Goal: Task Accomplishment & Management: Complete application form

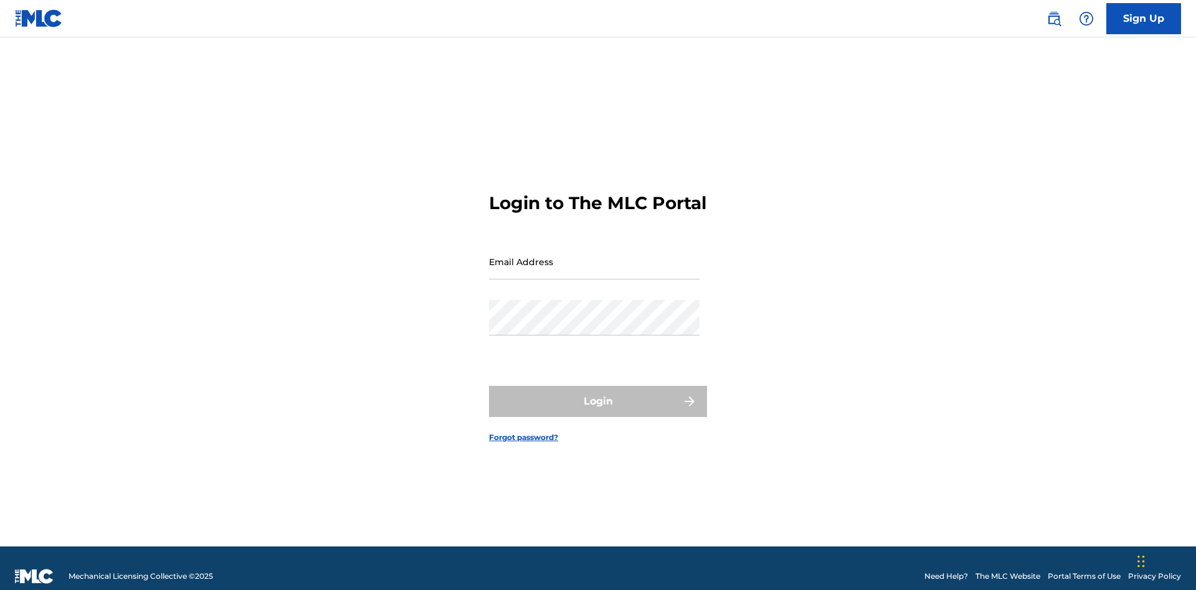
scroll to position [16, 0]
click at [594, 256] on input "Email Address" at bounding box center [594, 262] width 211 height 36
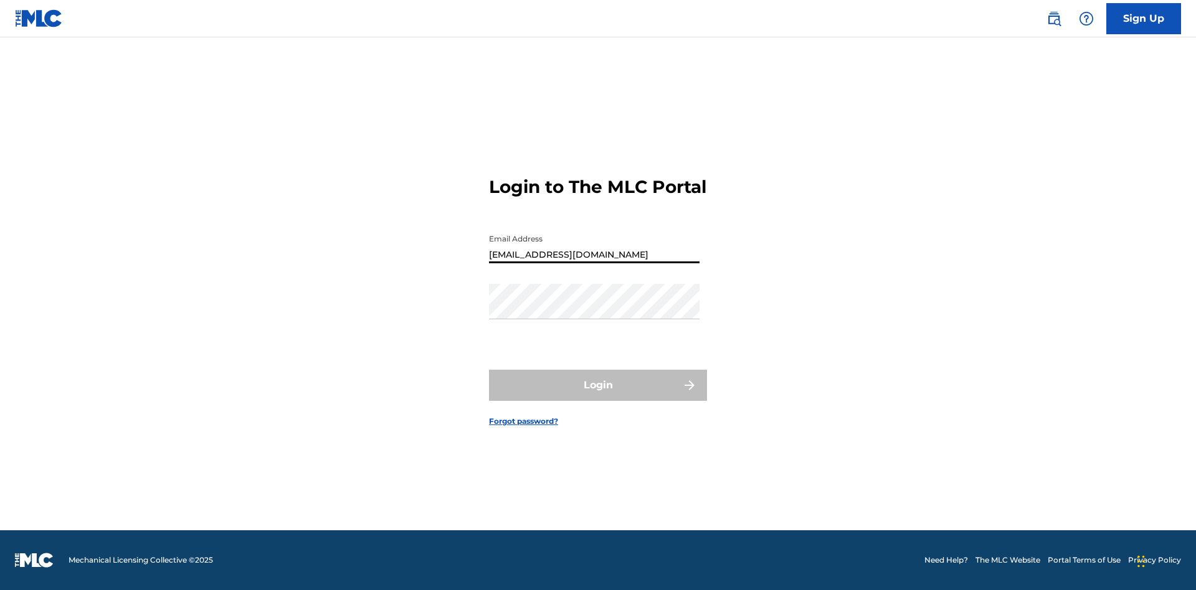
type input "[EMAIL_ADDRESS][DOMAIN_NAME]"
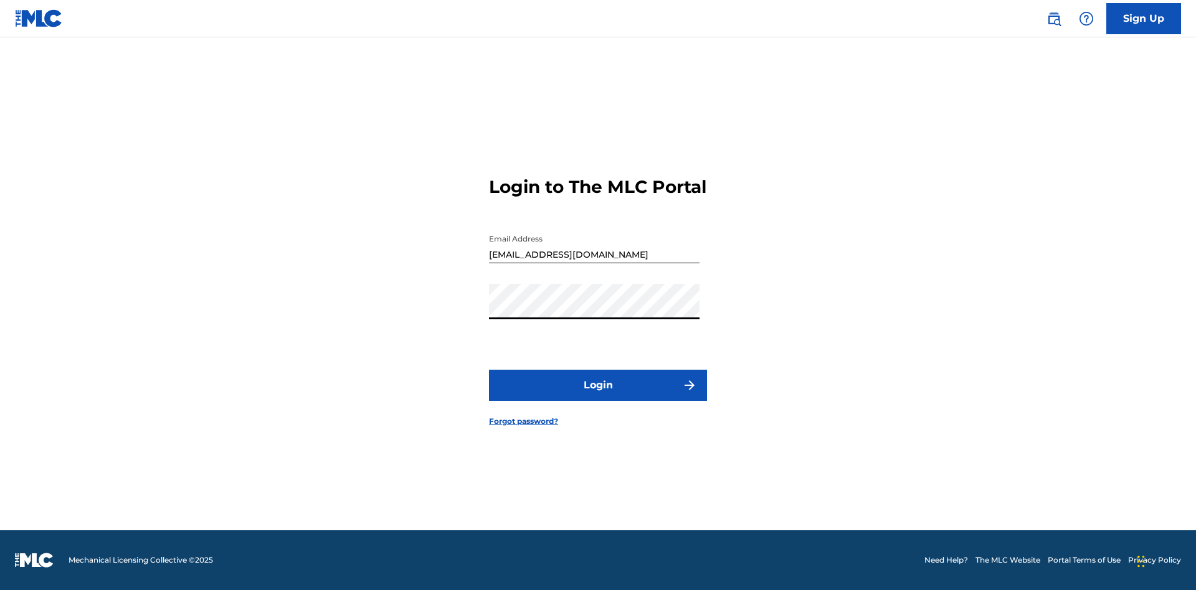
click at [598, 396] on button "Login" at bounding box center [598, 385] width 218 height 31
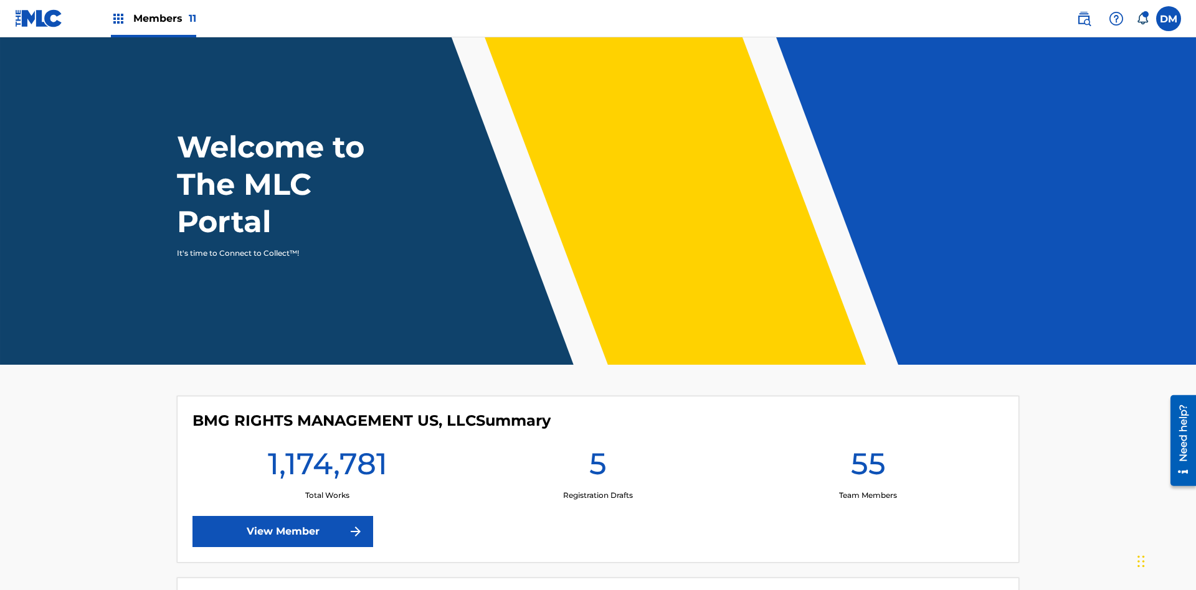
scroll to position [54, 0]
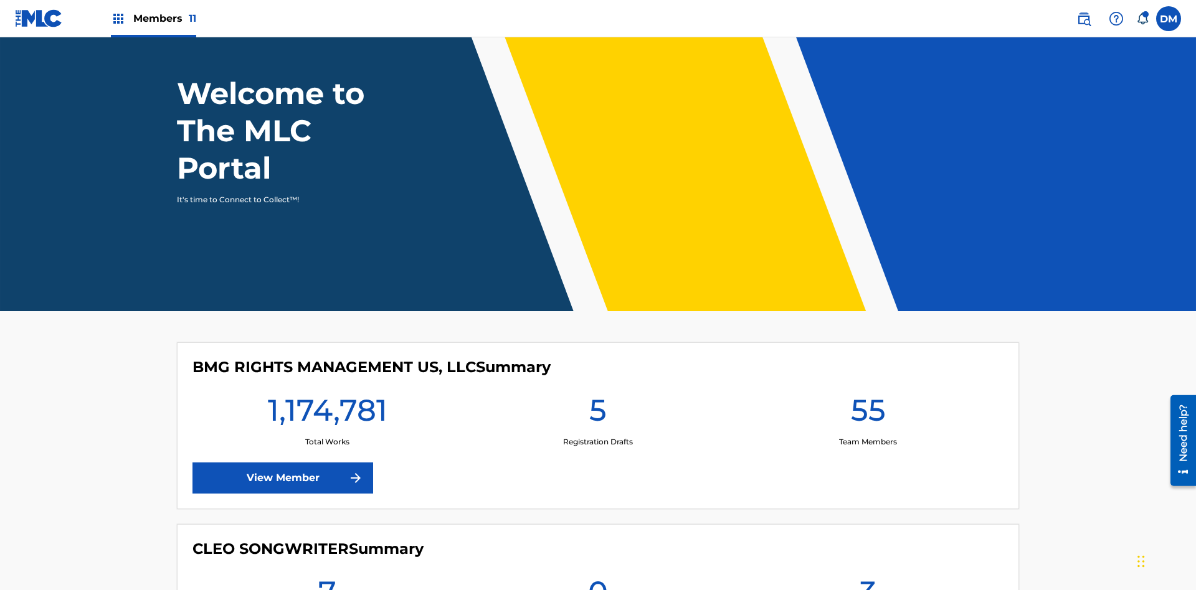
click at [153, 18] on span "Members 11" at bounding box center [164, 18] width 63 height 14
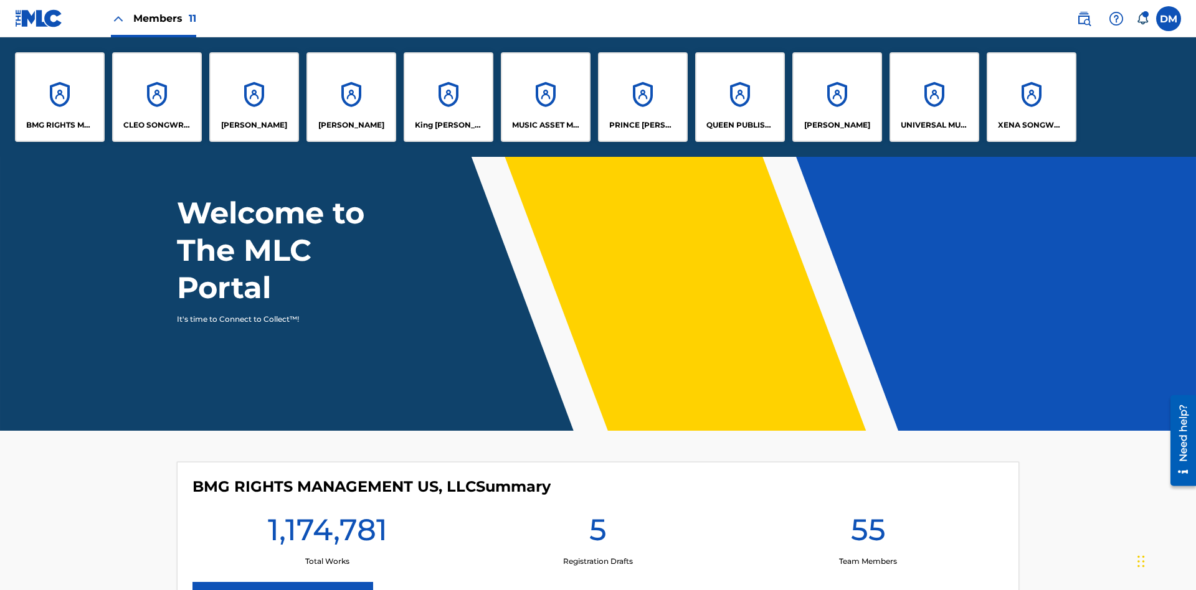
scroll to position [0, 0]
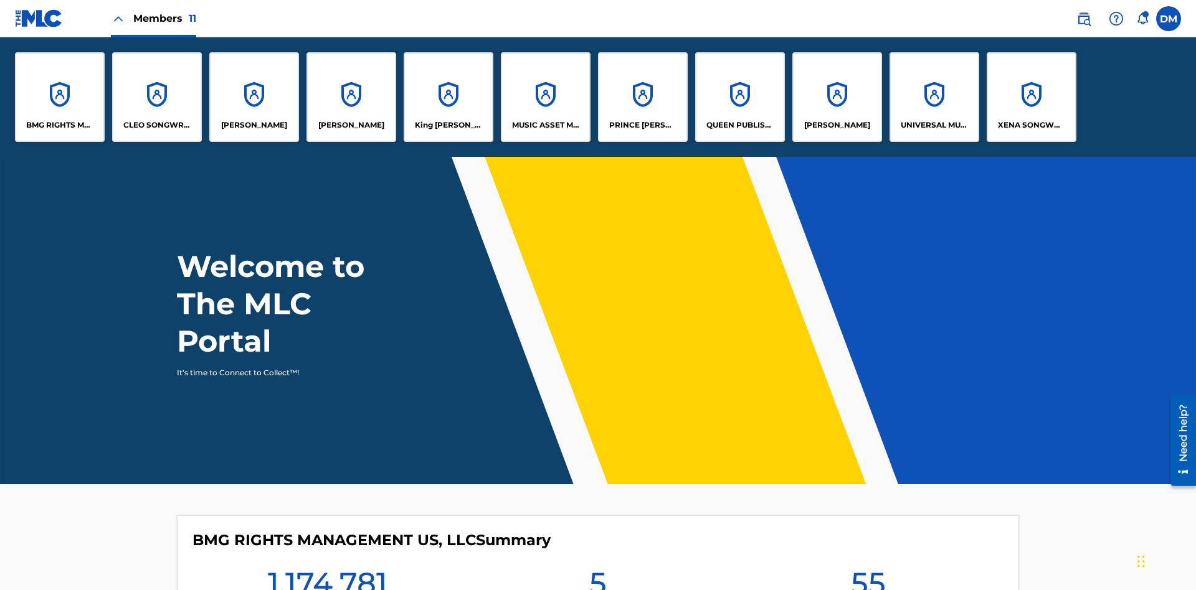
click at [739, 125] on p "QUEEN PUBLISHA" at bounding box center [740, 125] width 68 height 11
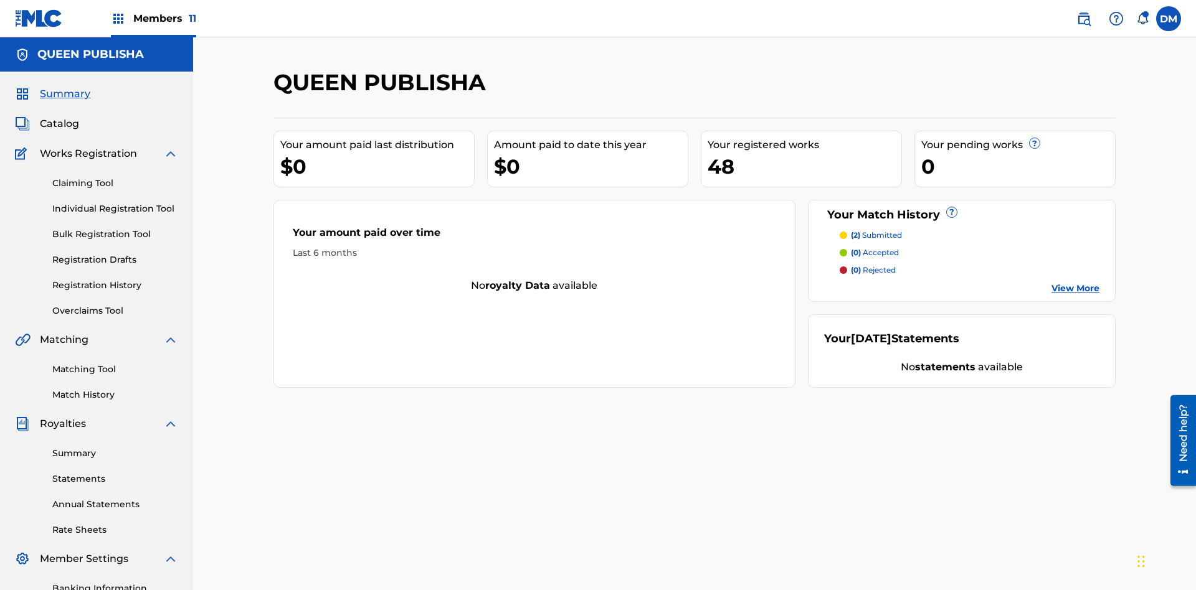
click at [59, 116] on span "Catalog" at bounding box center [59, 123] width 39 height 15
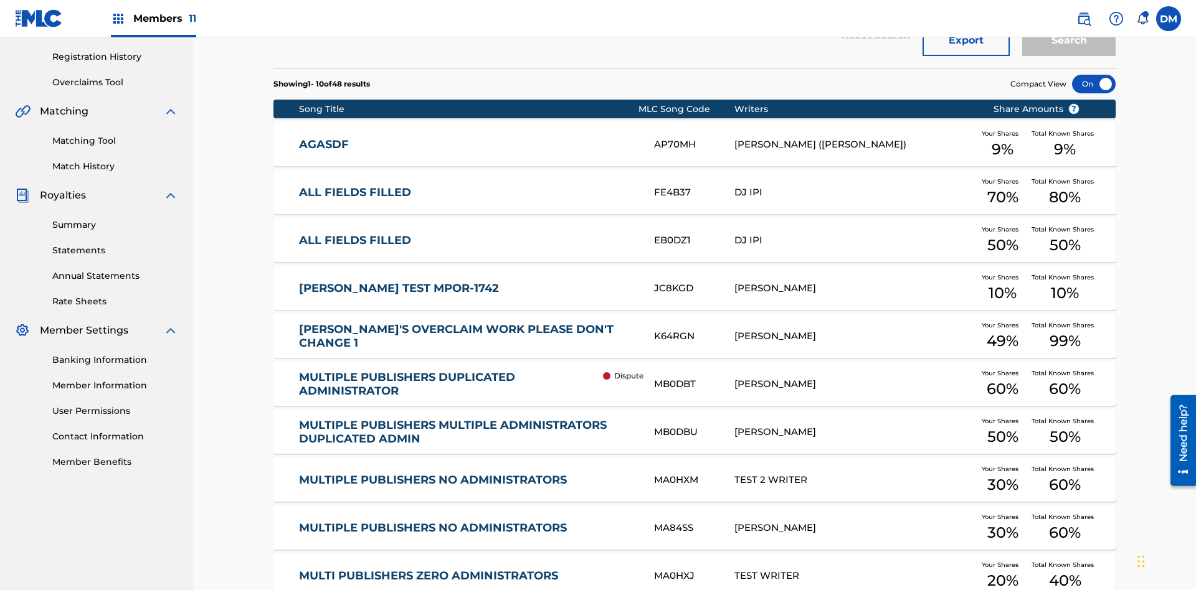
click at [1094, 84] on div at bounding box center [1094, 84] width 44 height 19
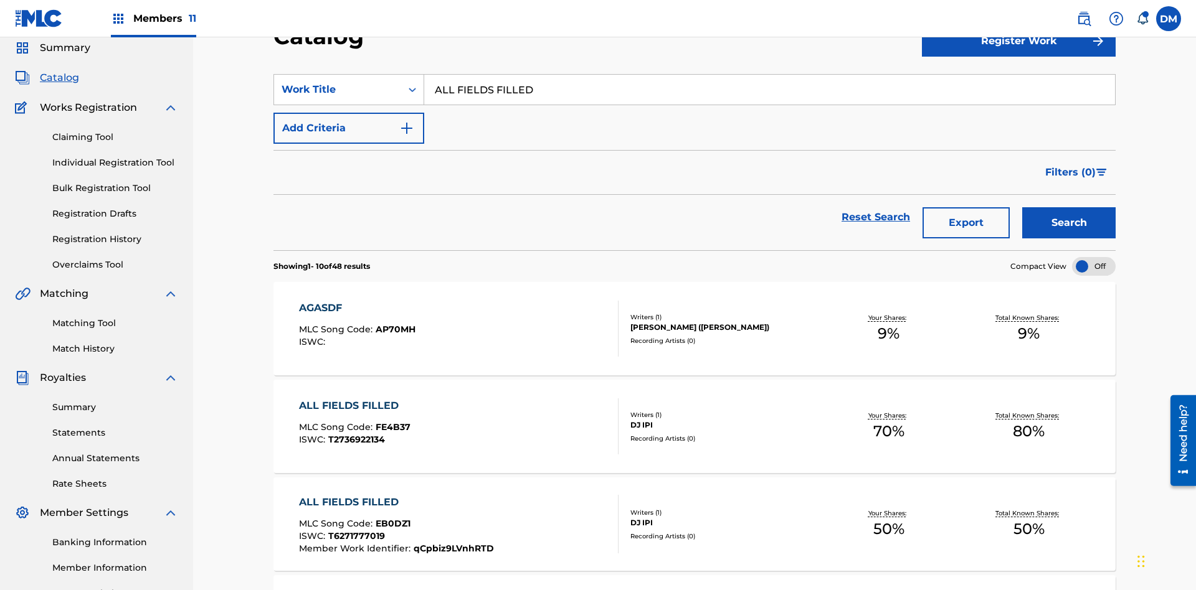
type input "ALL FIELDS FILLED"
click at [1069, 207] on button "Search" at bounding box center [1068, 222] width 93 height 31
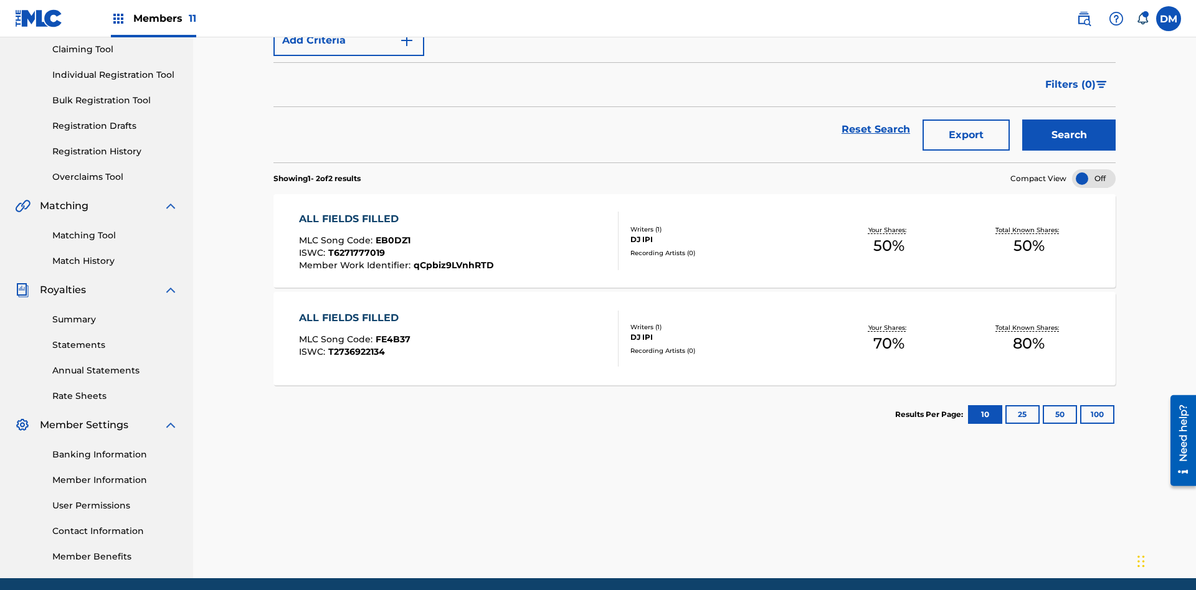
click at [391, 235] on span "EB0DZ1" at bounding box center [393, 240] width 35 height 11
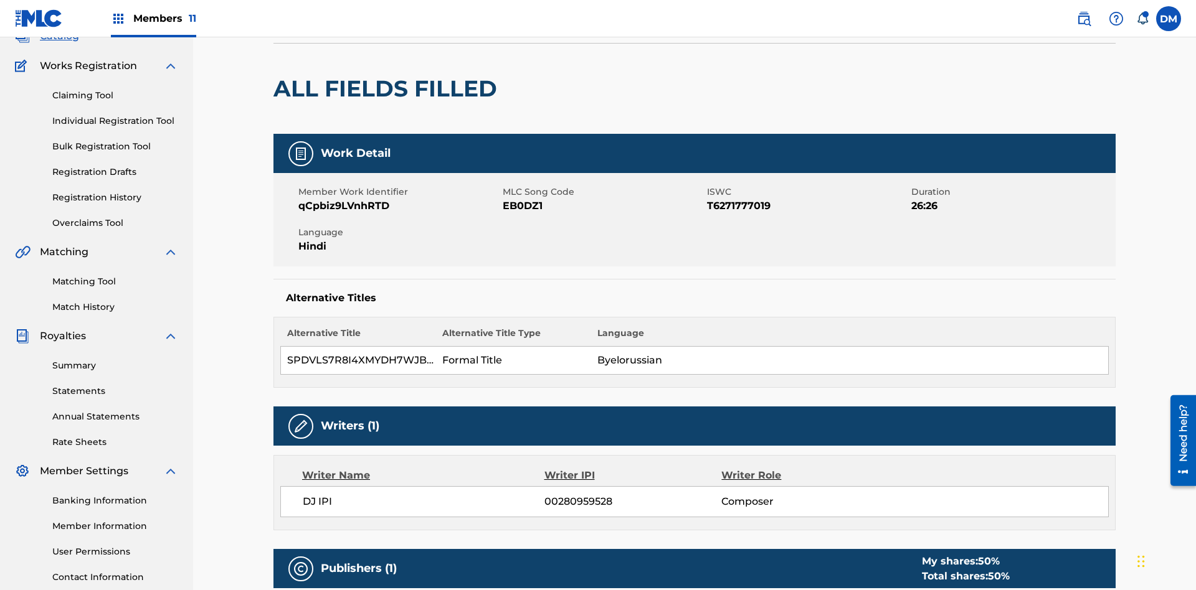
click at [1063, 12] on button "Edit" at bounding box center [1078, 2] width 75 height 19
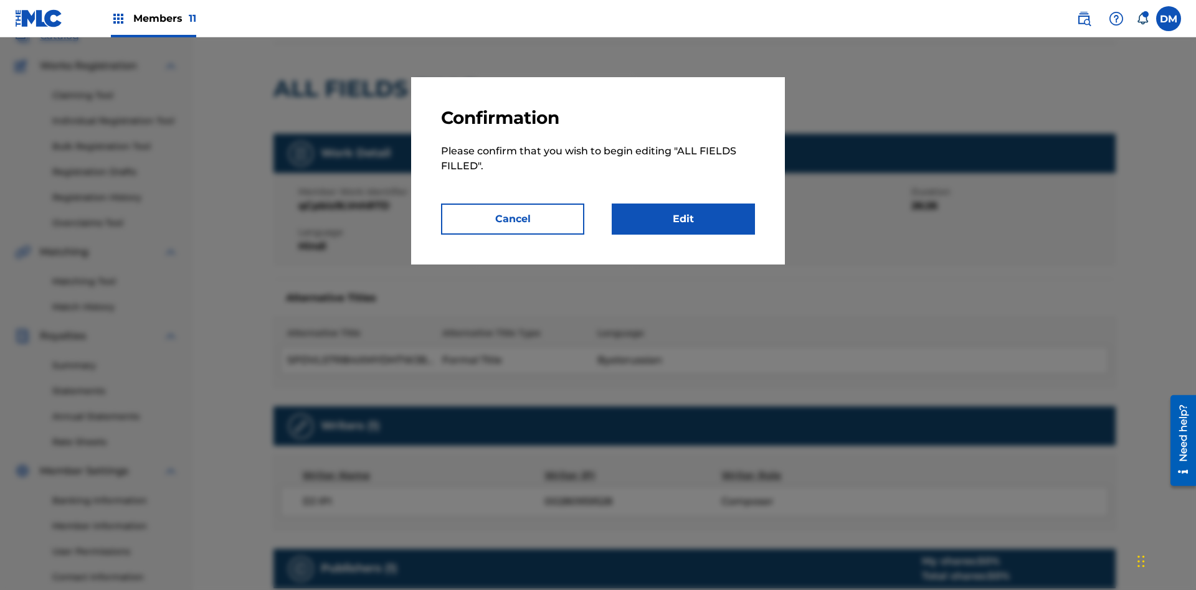
scroll to position [6, 0]
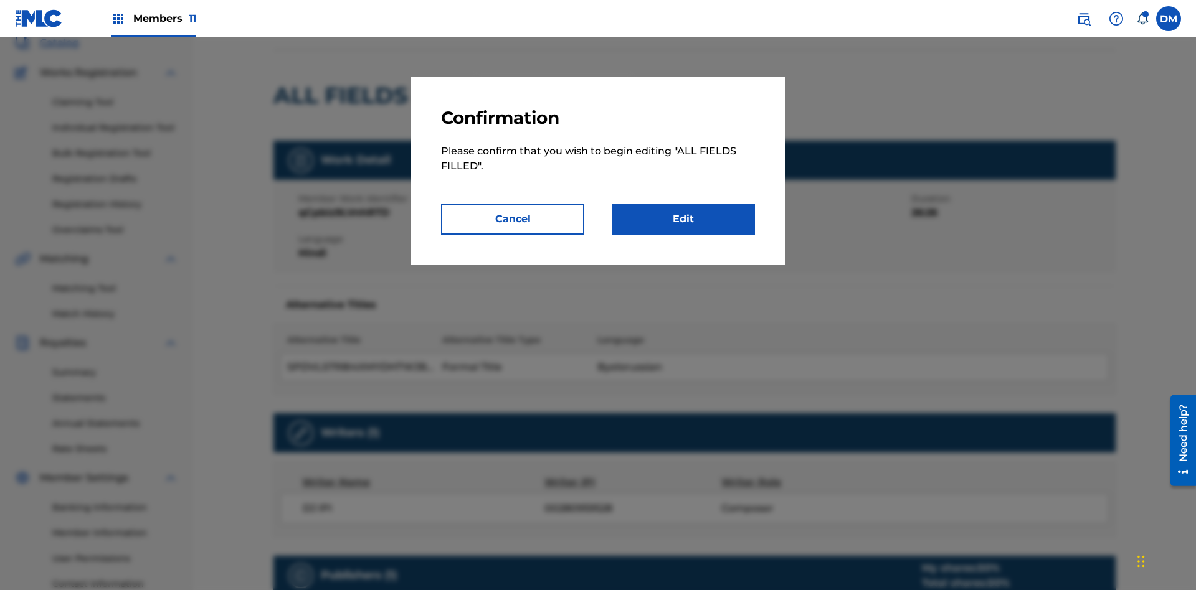
click at [683, 219] on link "Edit" at bounding box center [683, 219] width 143 height 31
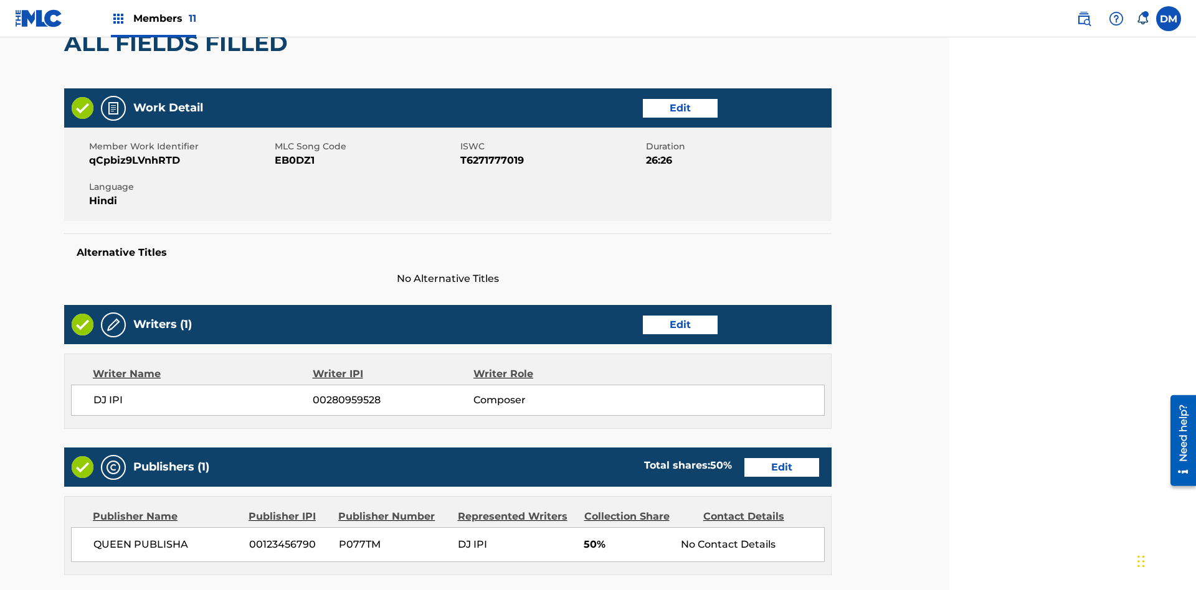
click at [643, 99] on link "Edit" at bounding box center [680, 108] width 75 height 19
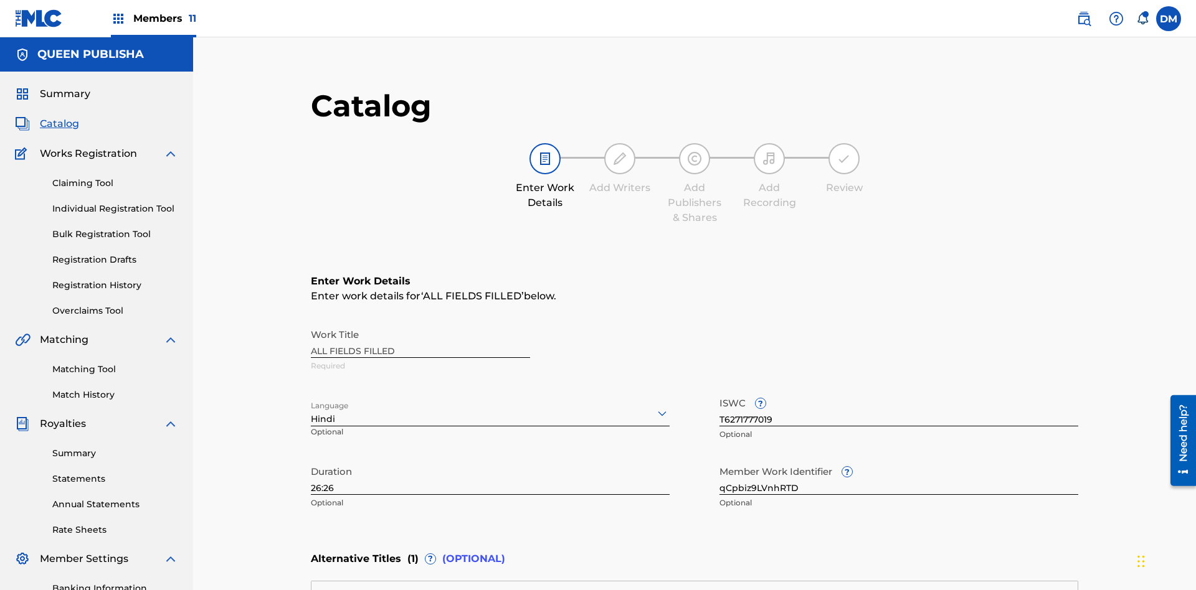
click at [311, 460] on input "26:26" at bounding box center [490, 478] width 359 height 36
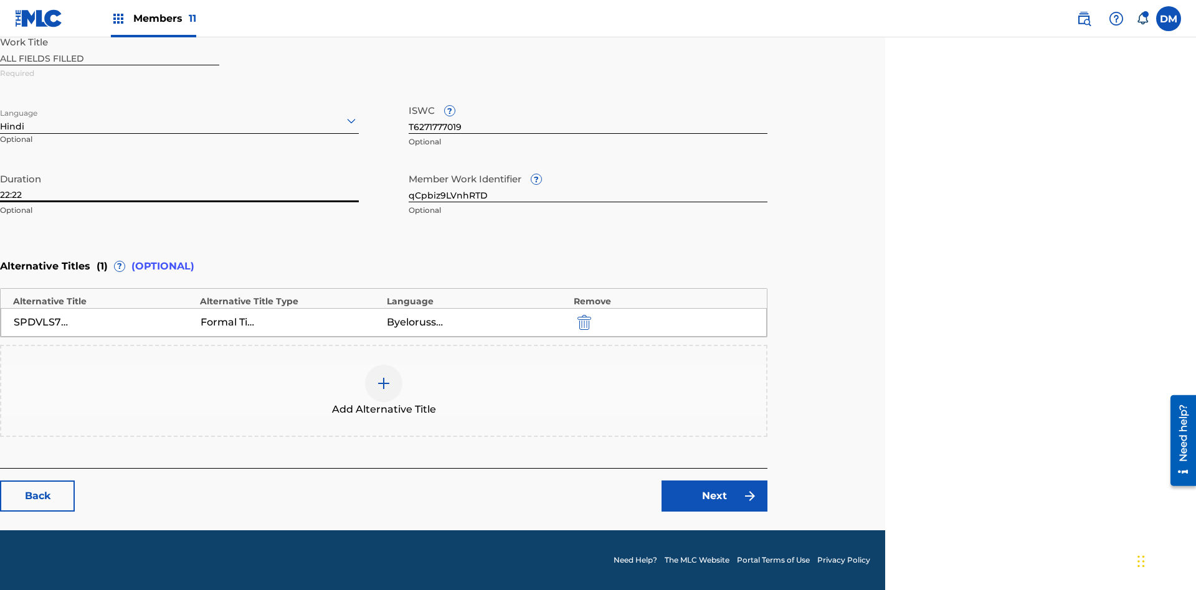
type input "22:22"
click at [351, 121] on icon at bounding box center [351, 120] width 15 height 15
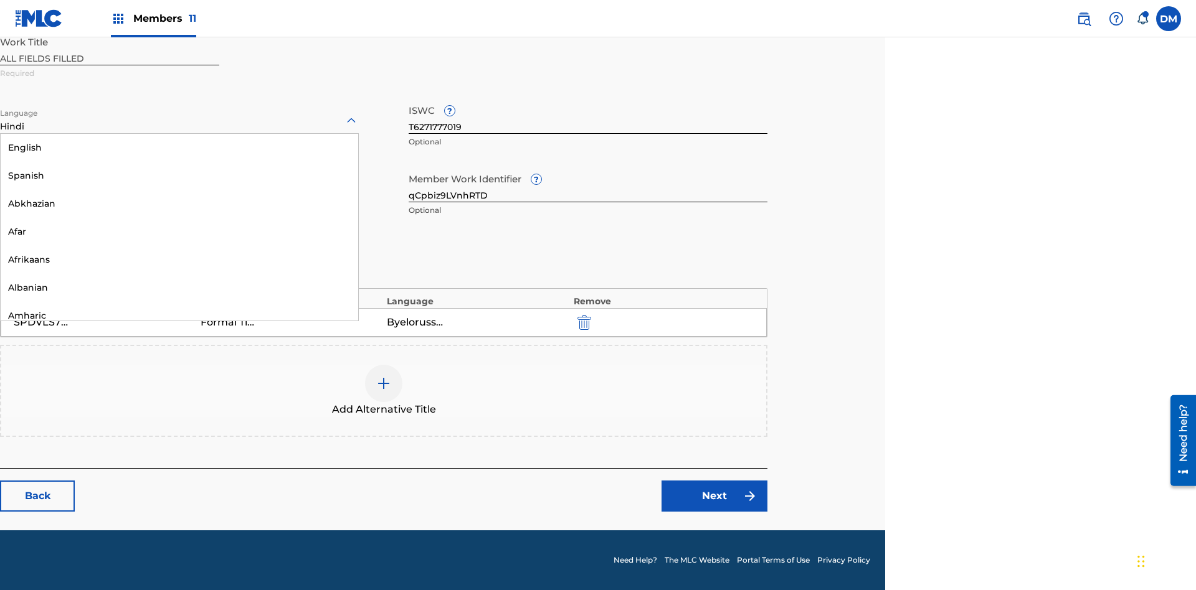
scroll to position [1196, 0]
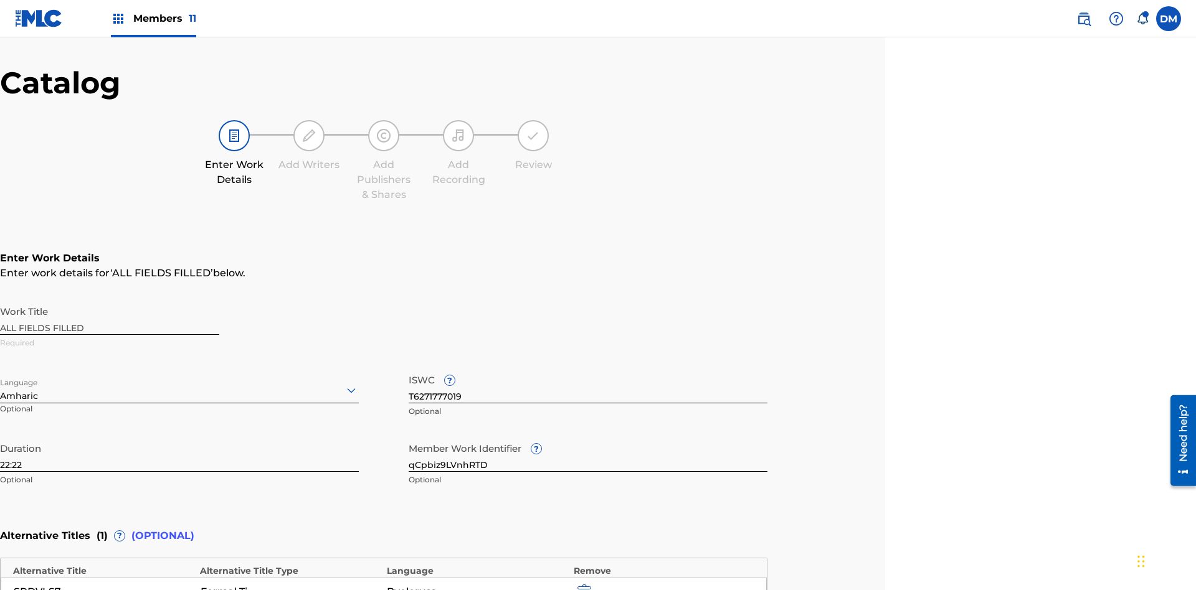
click at [588, 437] on input "qCpbiz9LVnhRTD" at bounding box center [588, 455] width 359 height 36
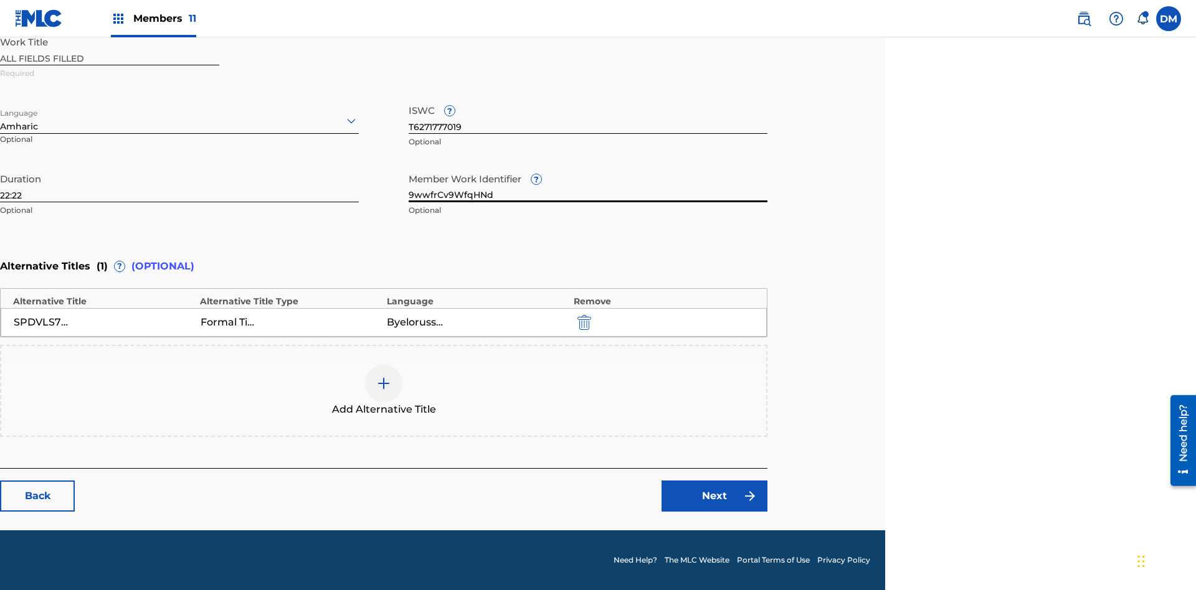
type input "9wwfrCv9WfqHNd"
click at [588, 116] on input "T6271777019" at bounding box center [588, 116] width 359 height 36
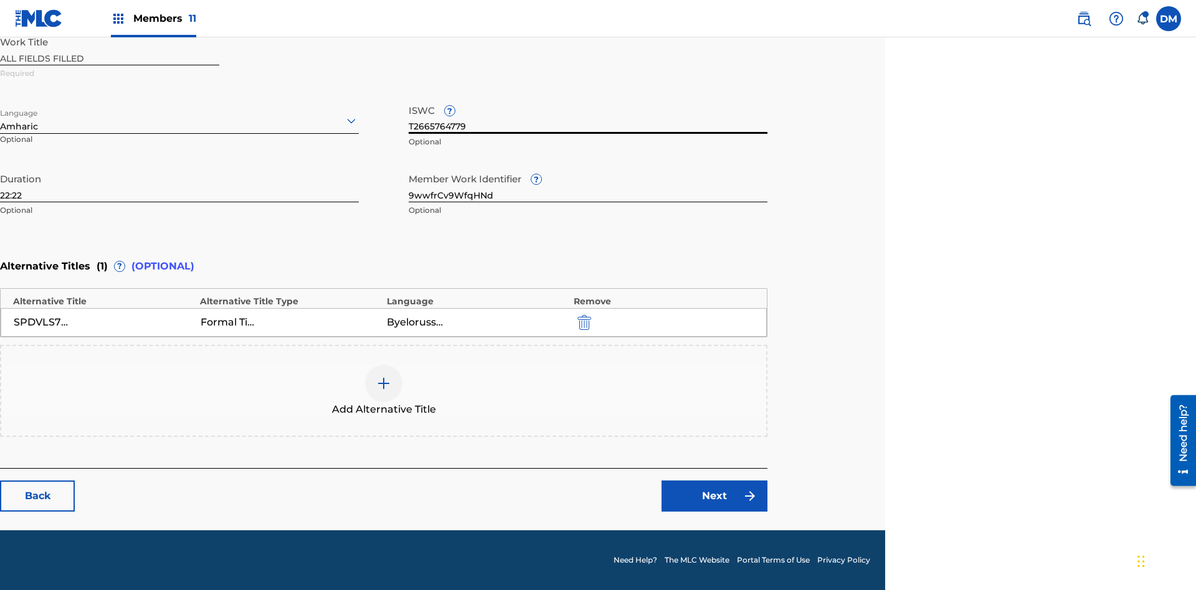
type input "T2665764779"
click at [582, 322] on img "submit" at bounding box center [584, 322] width 14 height 15
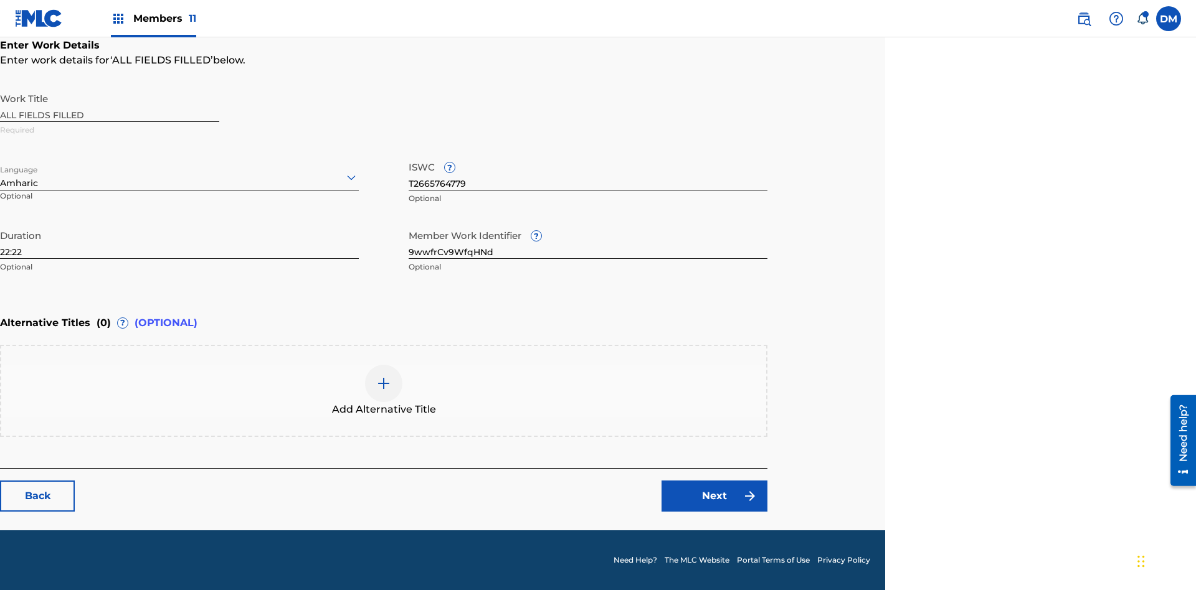
click at [384, 391] on img at bounding box center [383, 383] width 15 height 15
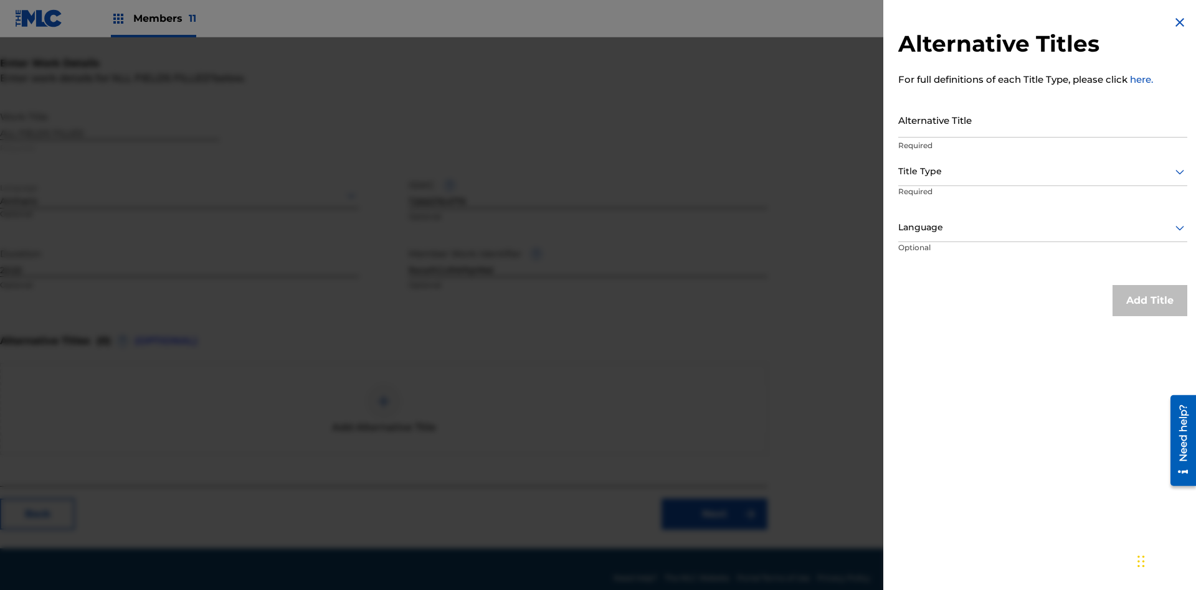
click at [1043, 120] on input "Alternative Title" at bounding box center [1042, 120] width 289 height 36
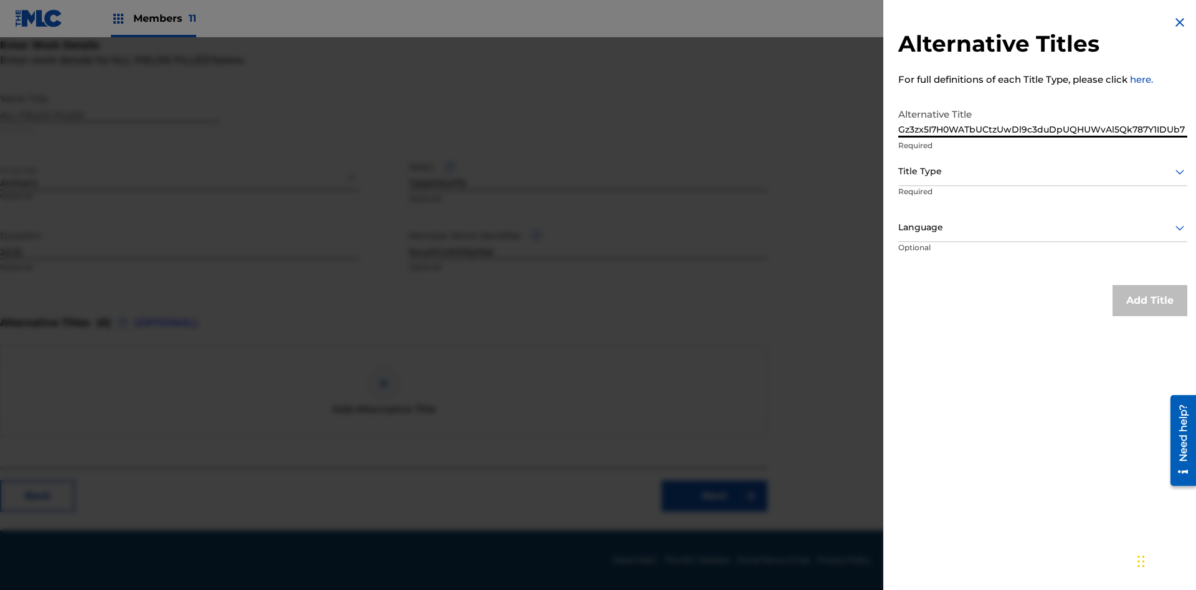
type input "Gz3zx5I7H0WATbUCtzUwDl9c3duDpUQHUWvAl5Qk787Y1IDUb7"
click at [1043, 171] on div at bounding box center [1042, 172] width 289 height 16
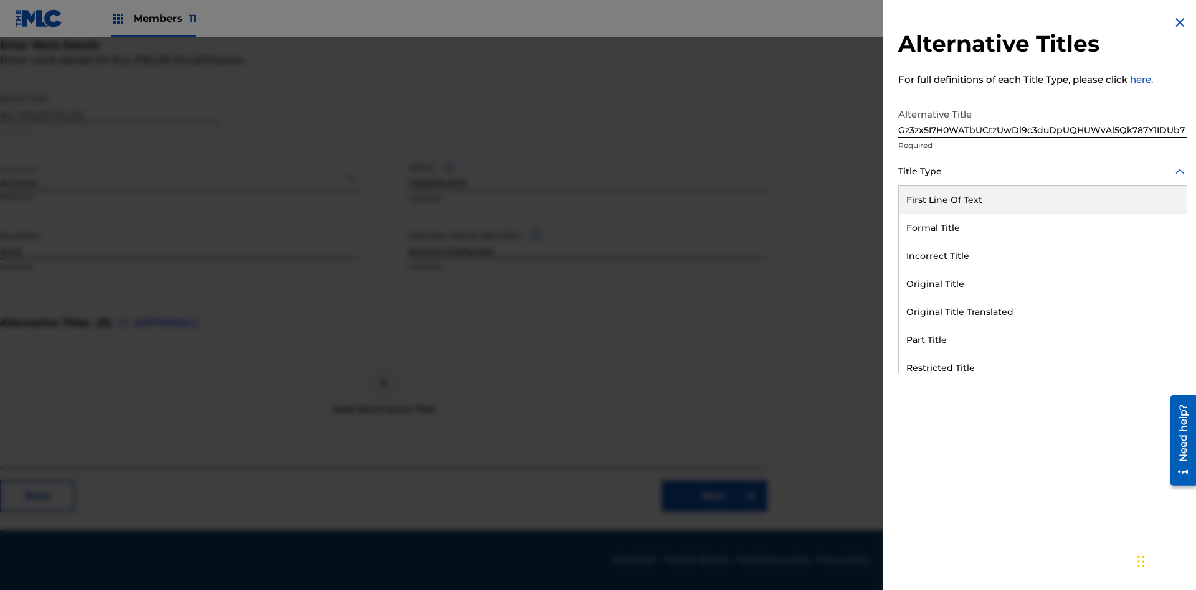
click at [1043, 200] on div "First Line Of Text" at bounding box center [1043, 200] width 288 height 28
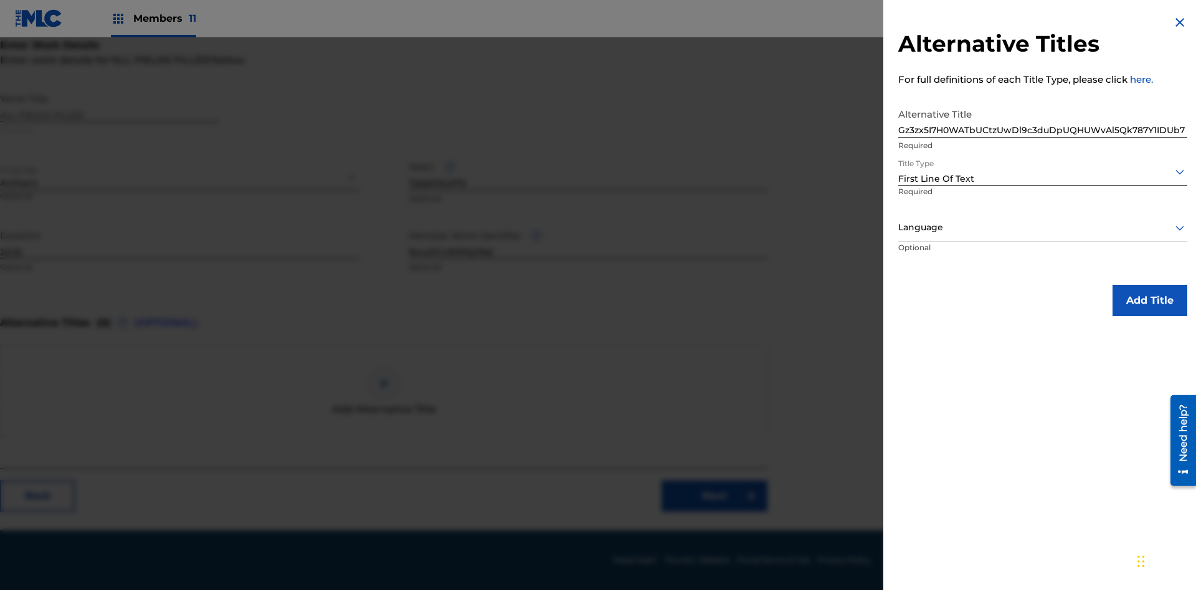
click at [1043, 227] on div at bounding box center [1042, 228] width 289 height 16
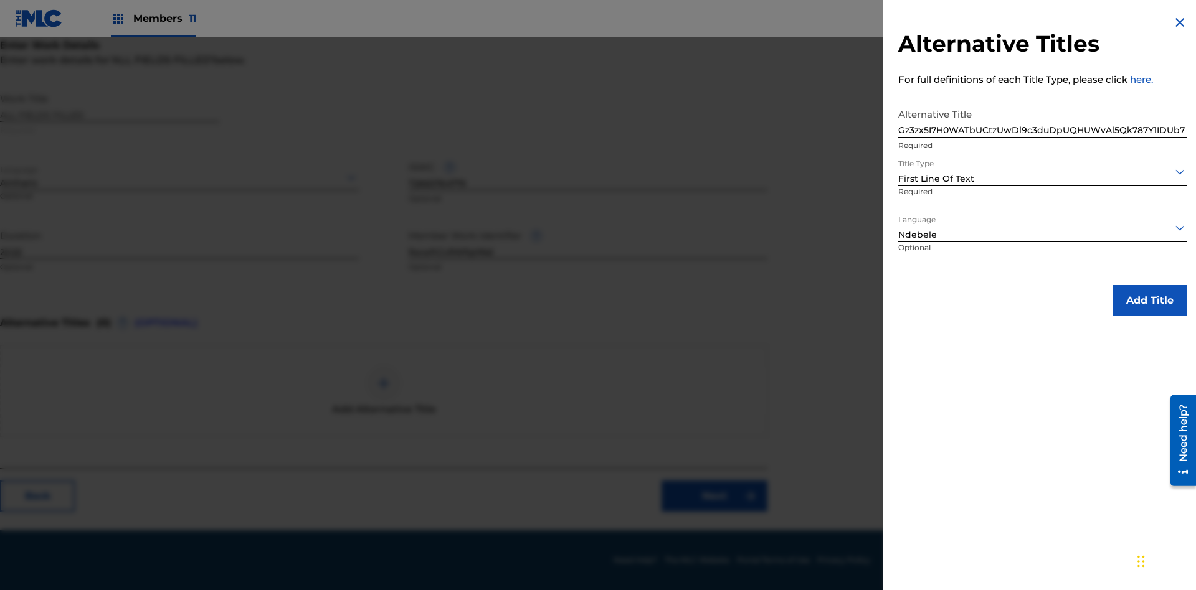
click at [1150, 300] on button "Add Title" at bounding box center [1149, 300] width 75 height 31
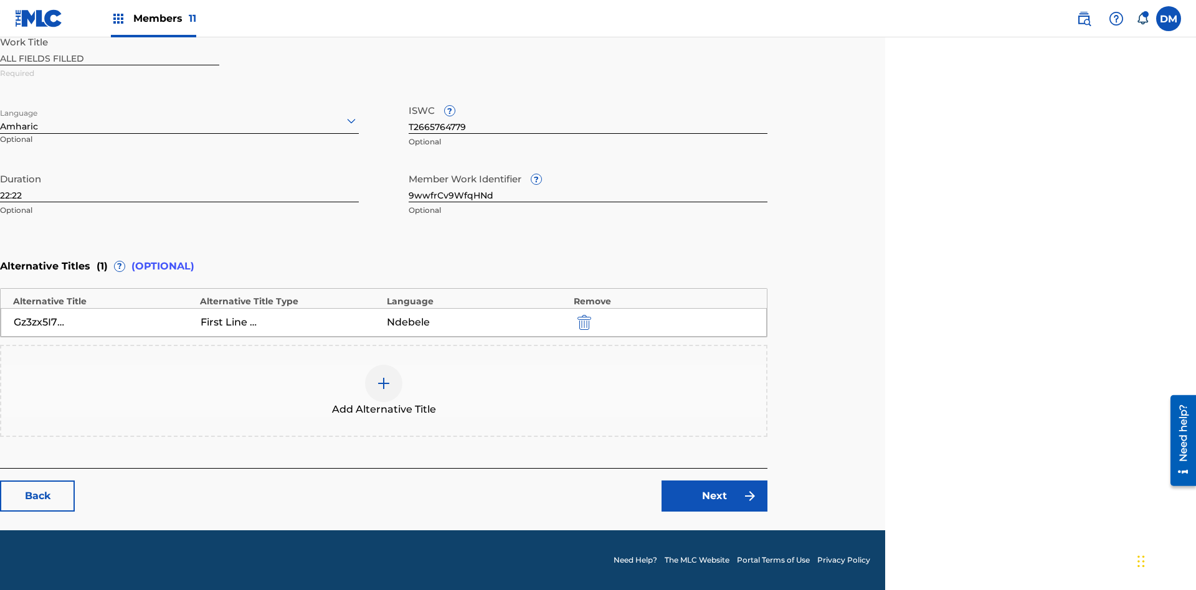
click at [714, 496] on link "Next" at bounding box center [714, 496] width 106 height 31
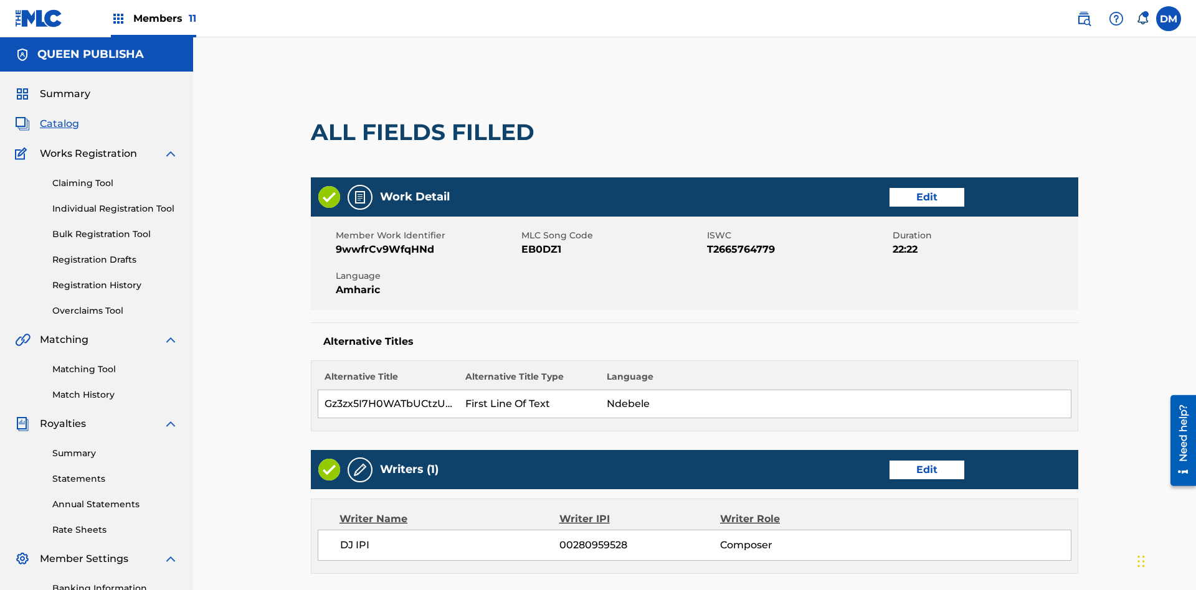
click at [889, 461] on link "Edit" at bounding box center [926, 470] width 75 height 19
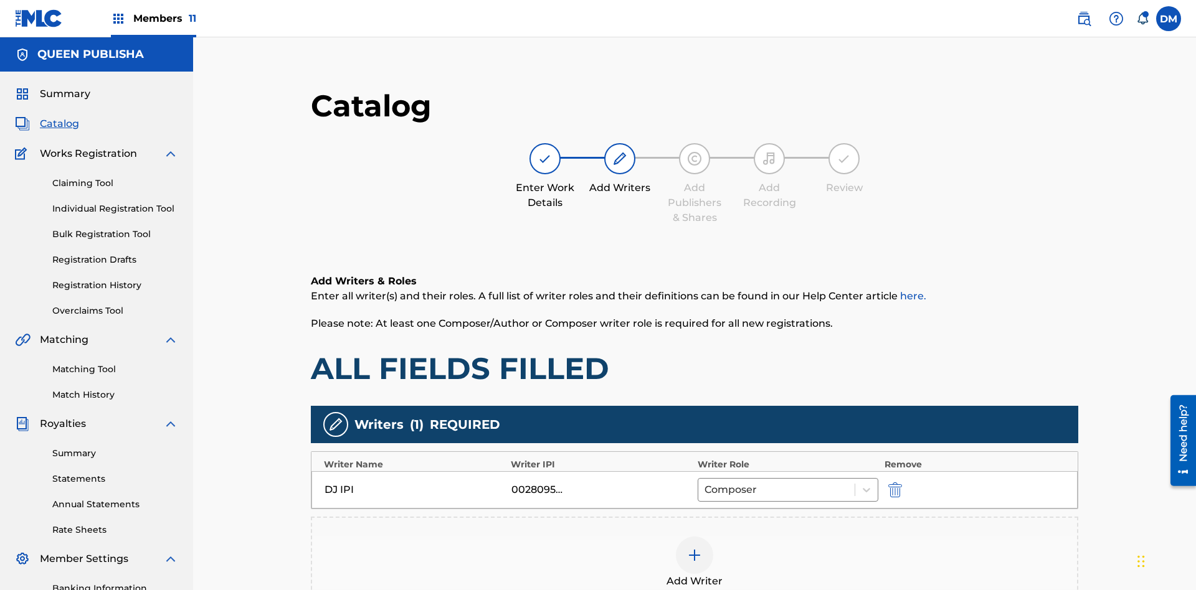
scroll to position [182, 311]
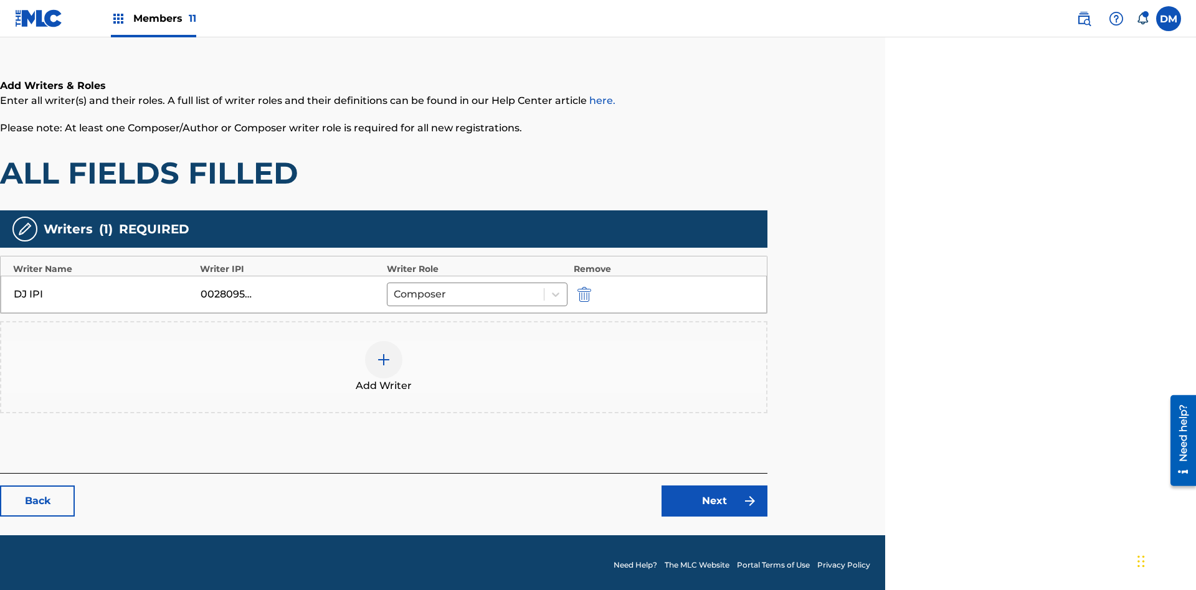
click at [582, 289] on img "submit" at bounding box center [584, 294] width 14 height 15
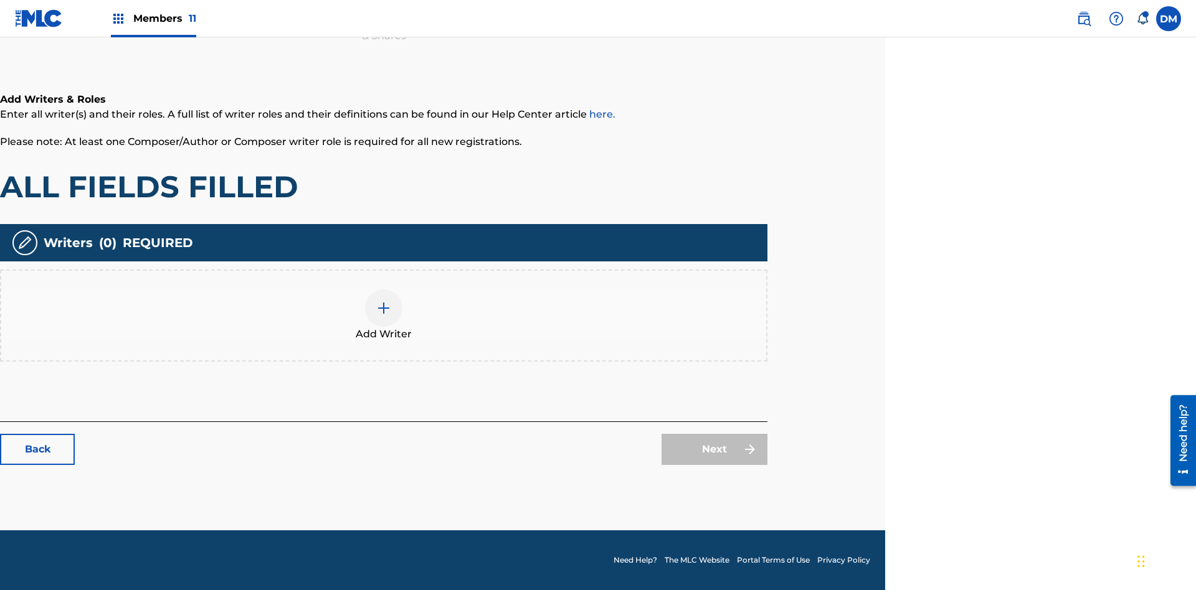
click at [384, 315] on img at bounding box center [383, 308] width 15 height 15
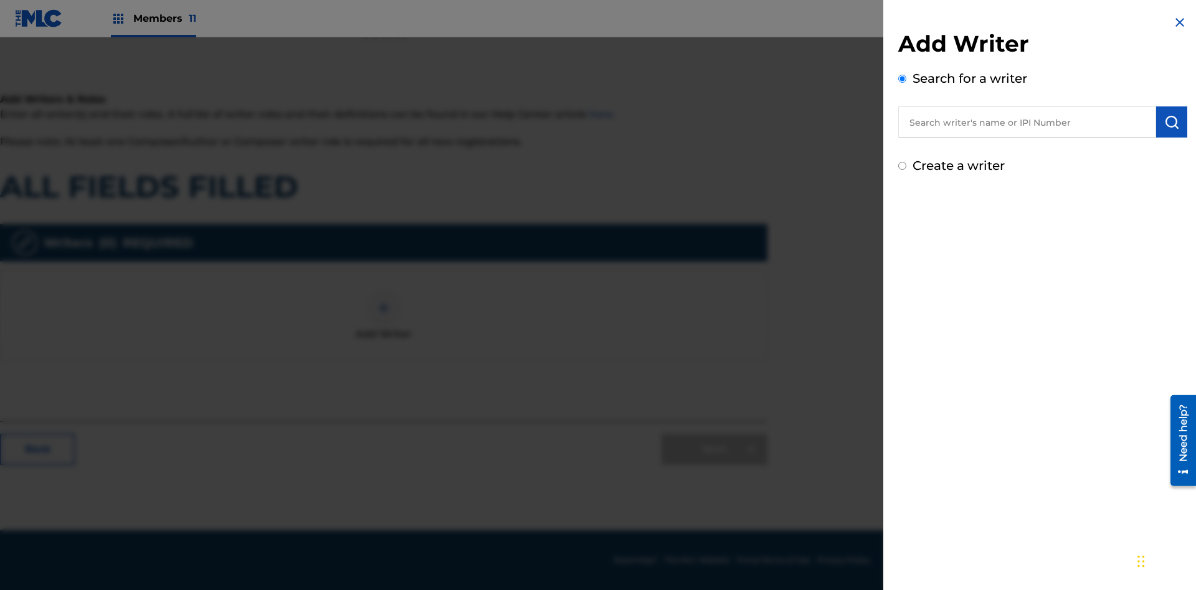
click at [902, 166] on input "Create a writer" at bounding box center [902, 166] width 8 height 8
radio input "false"
radio input "true"
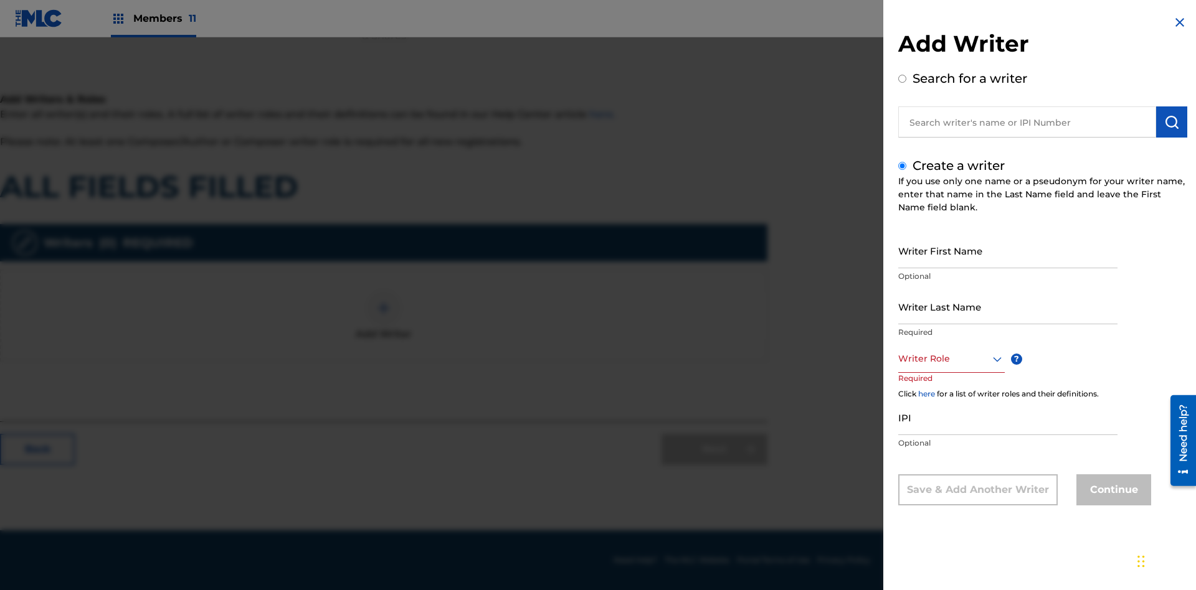
click at [1008, 250] on input "Writer First Name" at bounding box center [1007, 251] width 219 height 36
type input "1dsyc3JHkdOUKeXGOmPj1K1hE"
click at [1008, 306] on input "Writer Last Name" at bounding box center [1007, 307] width 219 height 36
type input "OGxG5sdQaRNLBaFUN0uXFB2Oc"
click at [950, 359] on div at bounding box center [951, 359] width 107 height 16
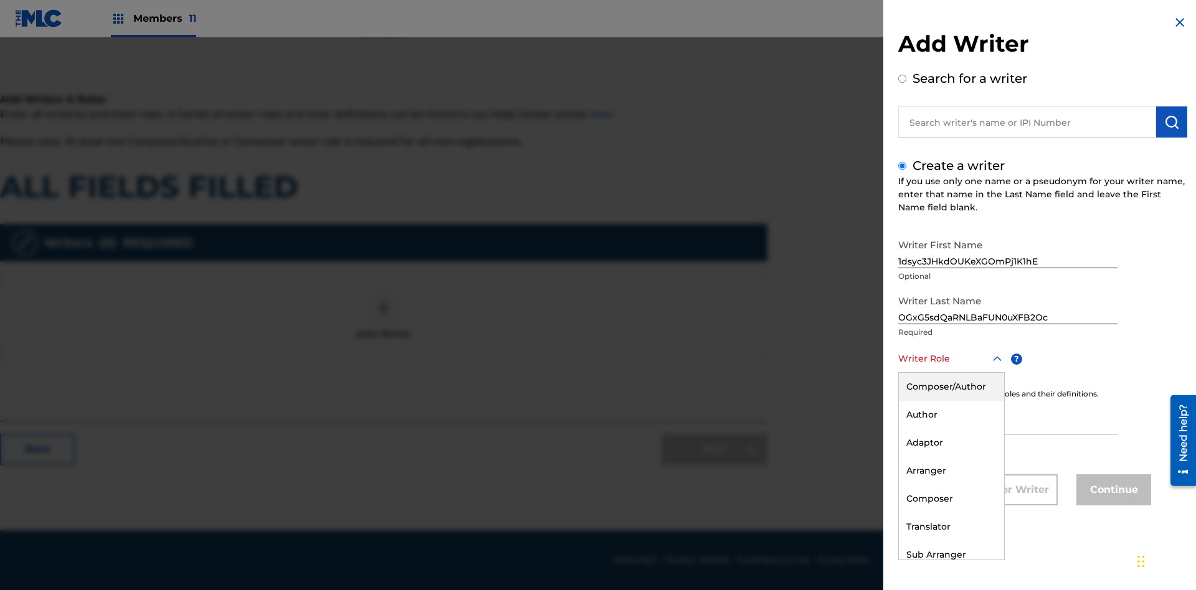
click at [950, 499] on div "Composer" at bounding box center [951, 499] width 105 height 28
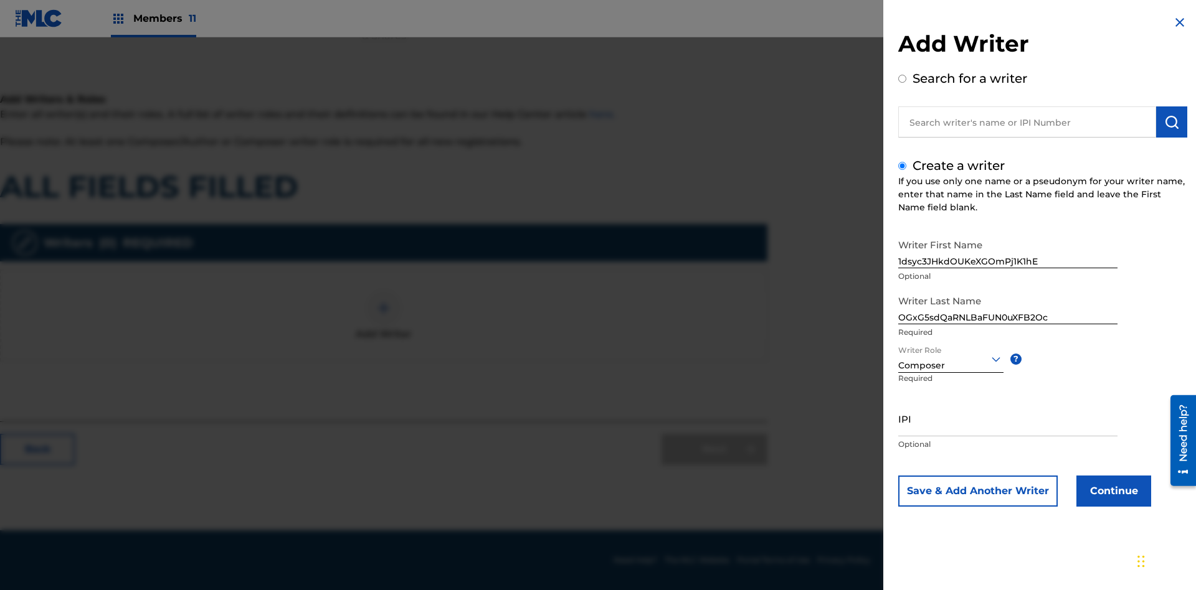
click at [1008, 419] on input "IPI" at bounding box center [1007, 419] width 219 height 36
type input "18714293275"
click at [1112, 491] on button "Continue" at bounding box center [1113, 491] width 75 height 31
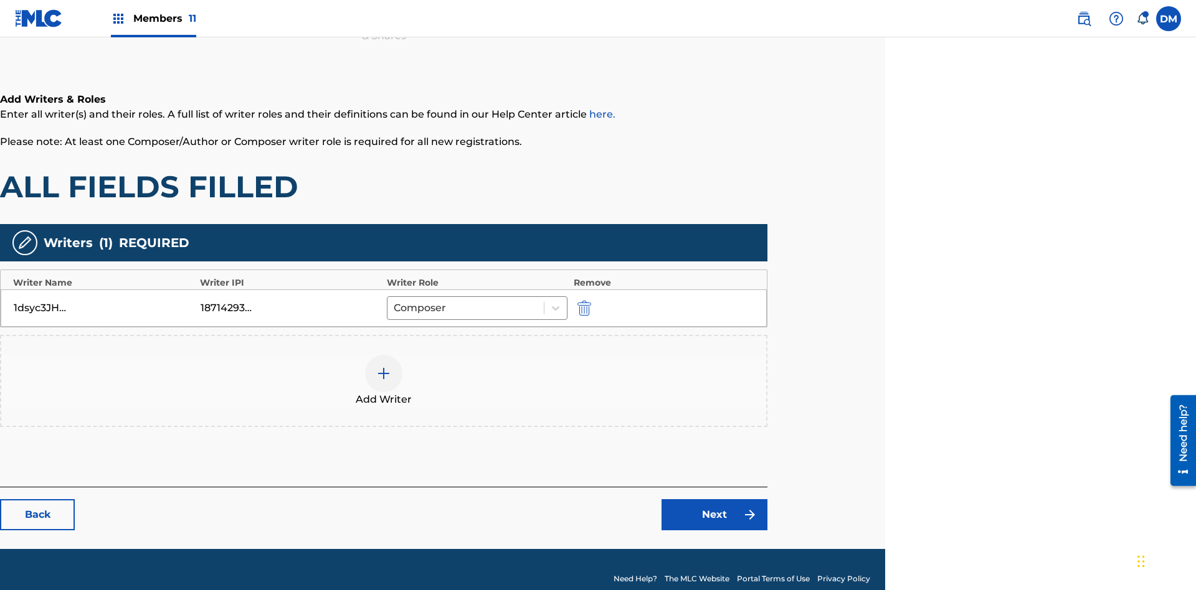
scroll to position [201, 311]
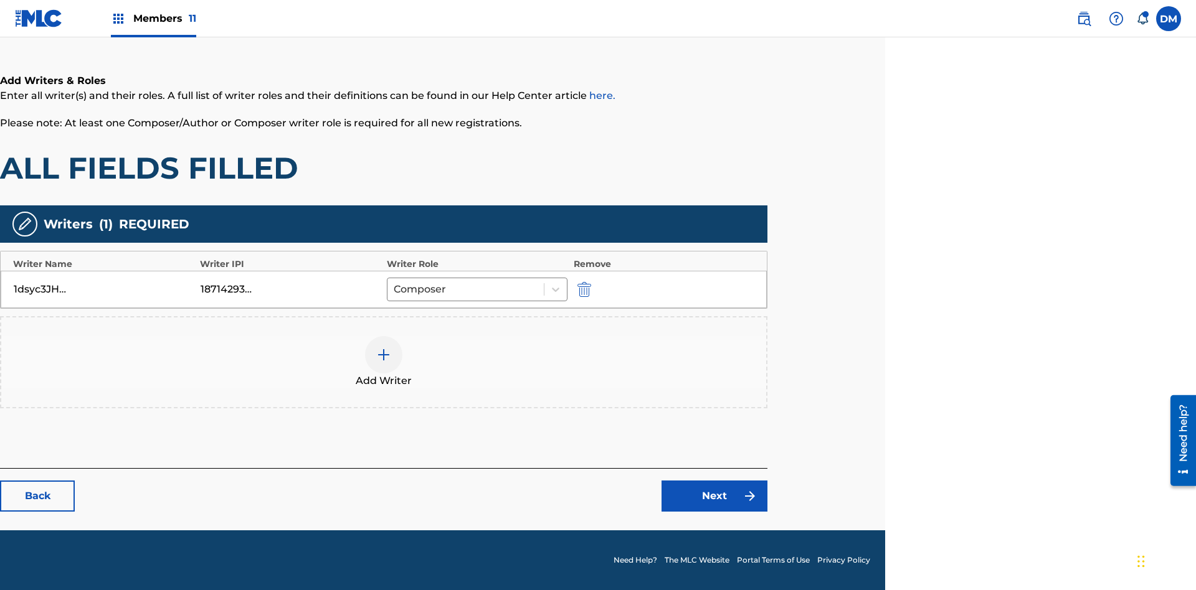
click at [384, 362] on div at bounding box center [383, 354] width 37 height 37
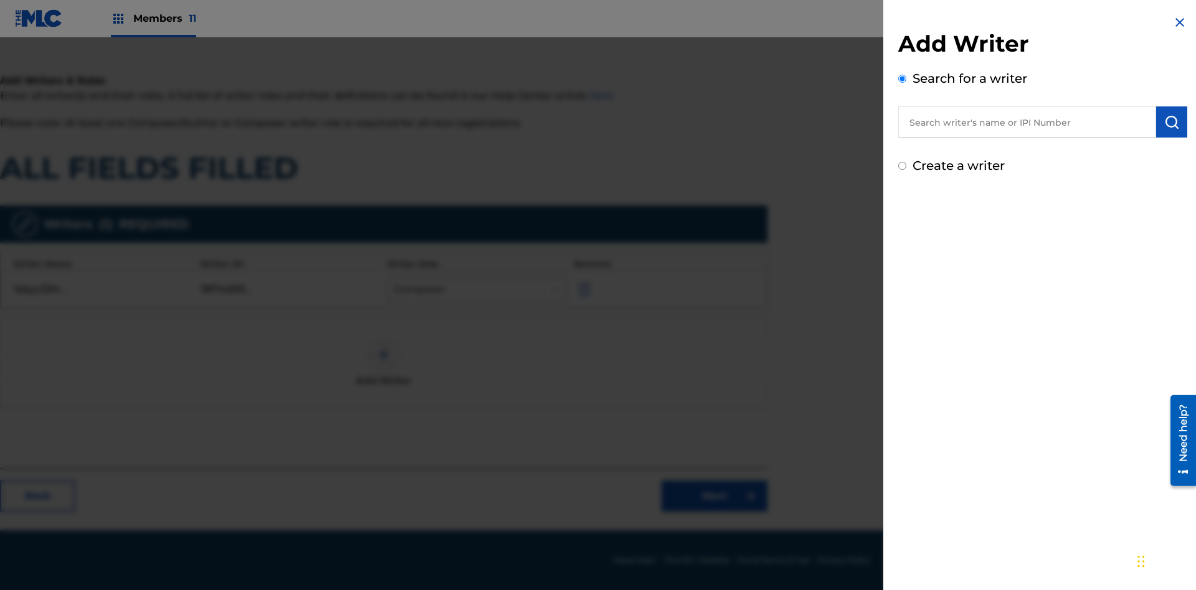
click at [902, 166] on input "Create a writer" at bounding box center [902, 166] width 8 height 8
radio input "false"
radio input "true"
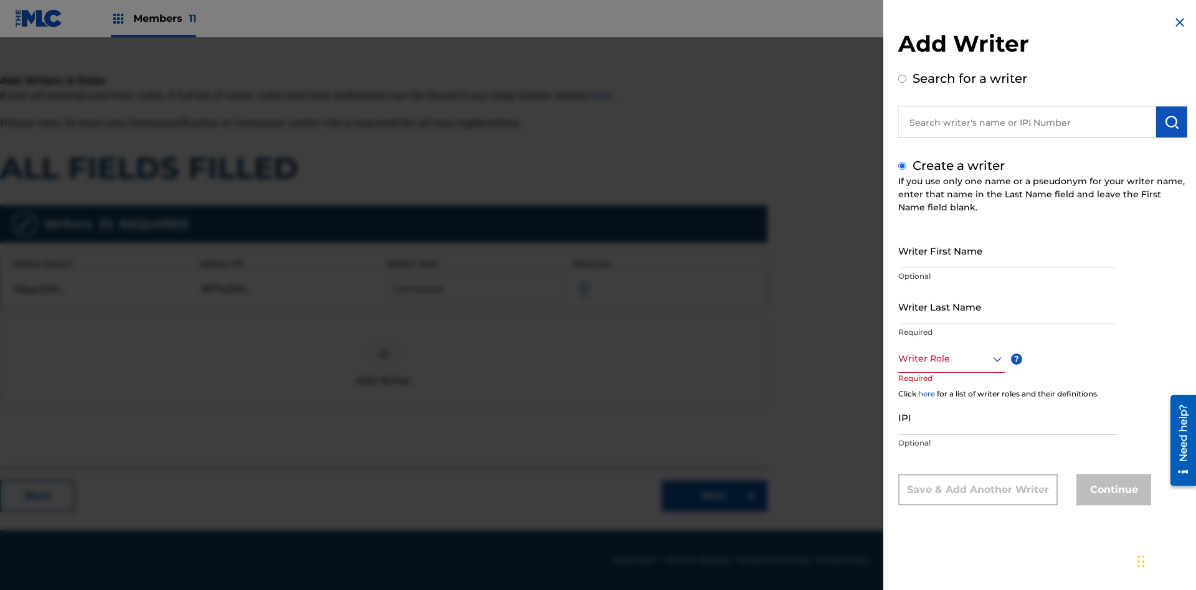
click at [1008, 250] on input "Writer First Name" at bounding box center [1007, 251] width 219 height 36
type input "WEPGxkORLy7QlpwN7eBpl64YX"
click at [1008, 306] on input "Writer Last Name" at bounding box center [1007, 307] width 219 height 36
type input "iV2n1Ys1QeMwds9MkF3MLwlBJ"
click at [950, 359] on div at bounding box center [951, 359] width 107 height 16
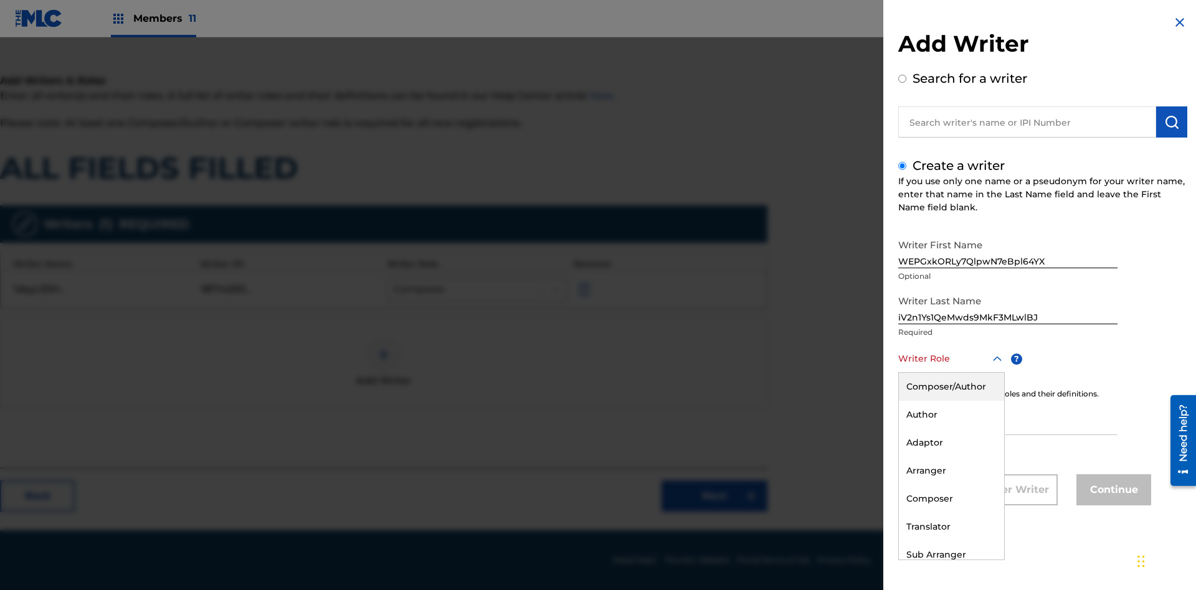
click at [950, 555] on div "Sub Arranger" at bounding box center [951, 555] width 105 height 28
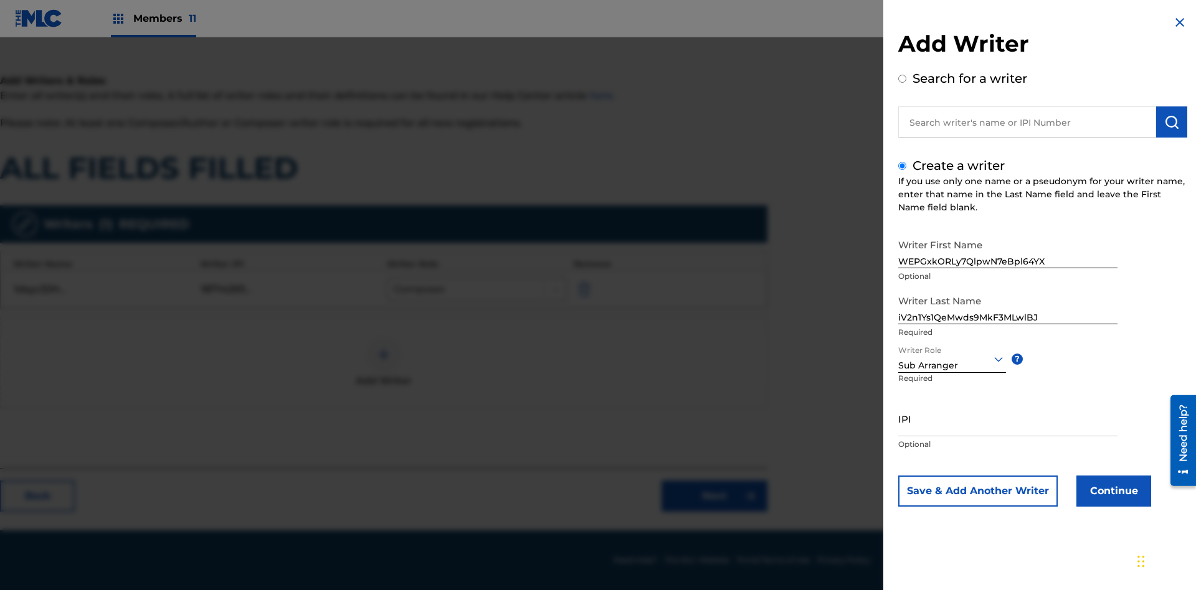
click at [1008, 419] on input "IPI" at bounding box center [1007, 419] width 219 height 36
type input "82082620589"
click at [1112, 491] on button "Continue" at bounding box center [1113, 491] width 75 height 31
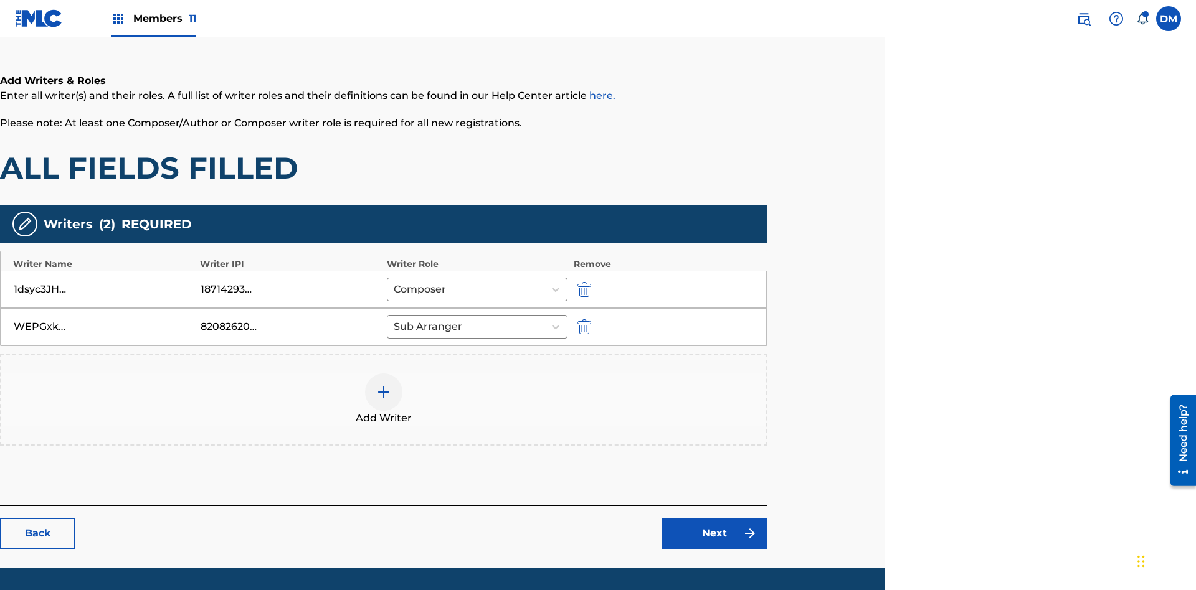
scroll to position [238, 311]
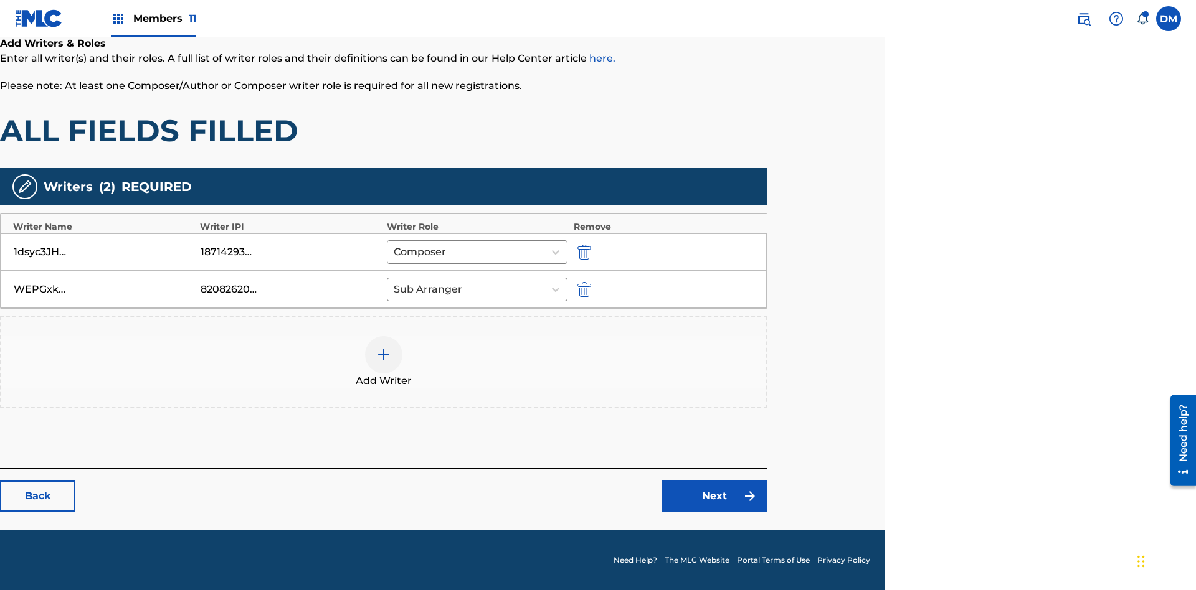
click at [714, 496] on link "Next" at bounding box center [714, 496] width 106 height 31
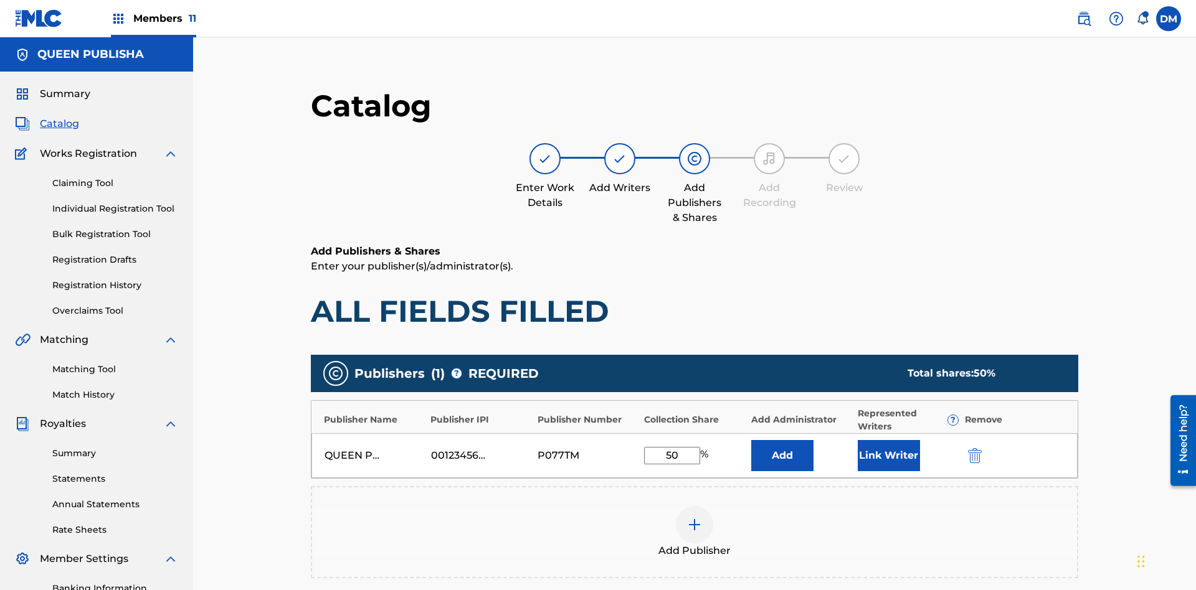
click at [968, 448] on img "submit" at bounding box center [975, 455] width 14 height 15
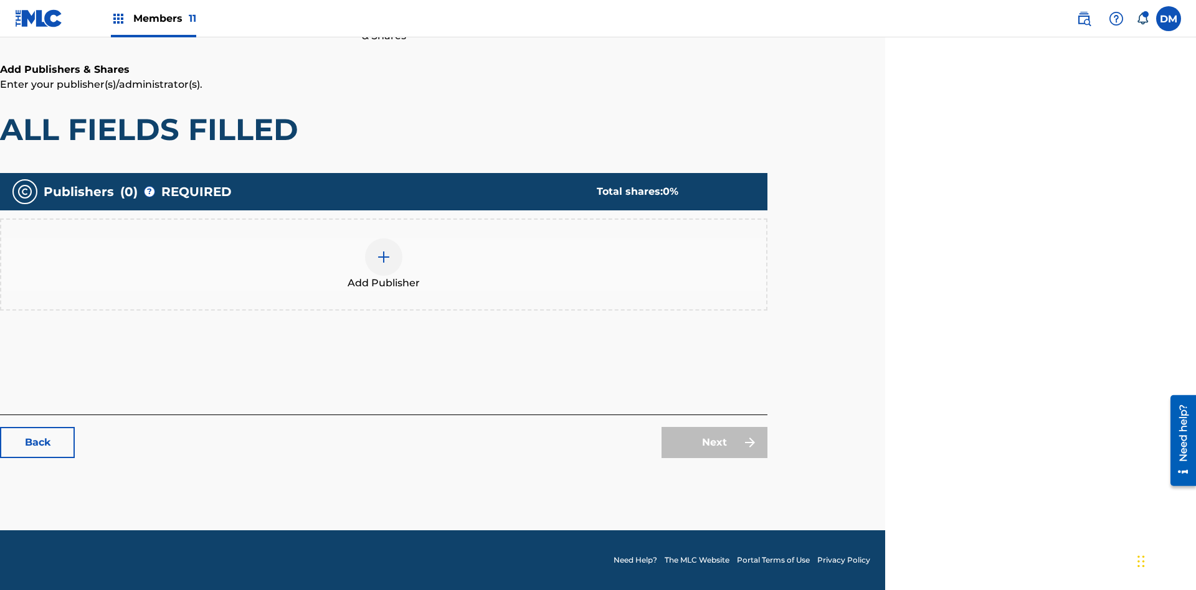
click at [384, 257] on img at bounding box center [383, 257] width 15 height 15
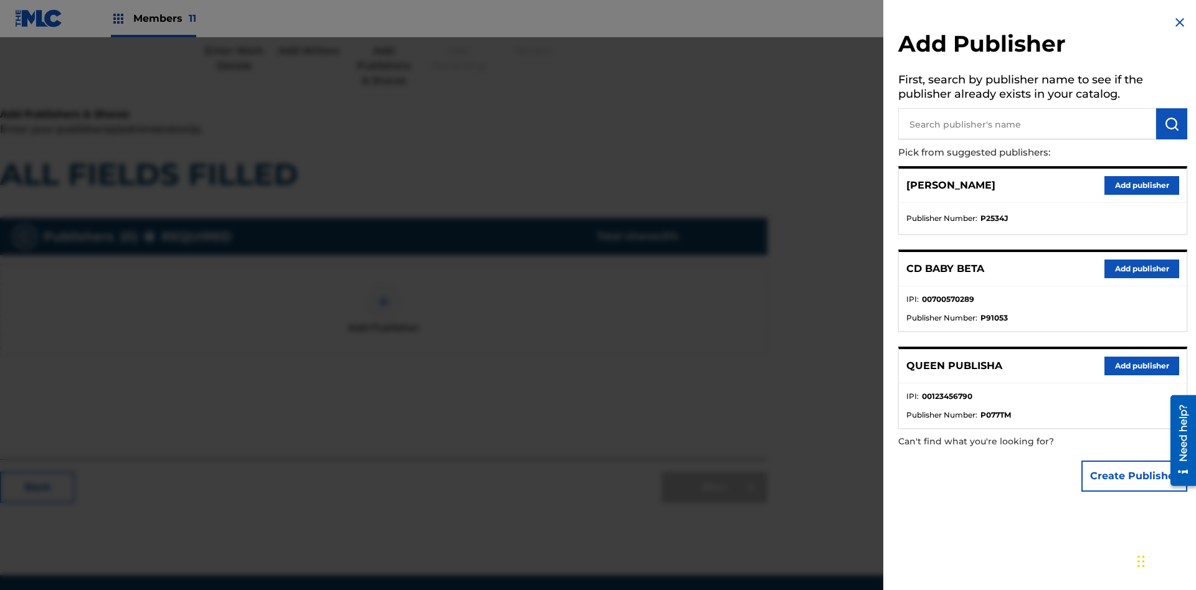
click at [1135, 476] on button "Create Publisher" at bounding box center [1134, 476] width 106 height 31
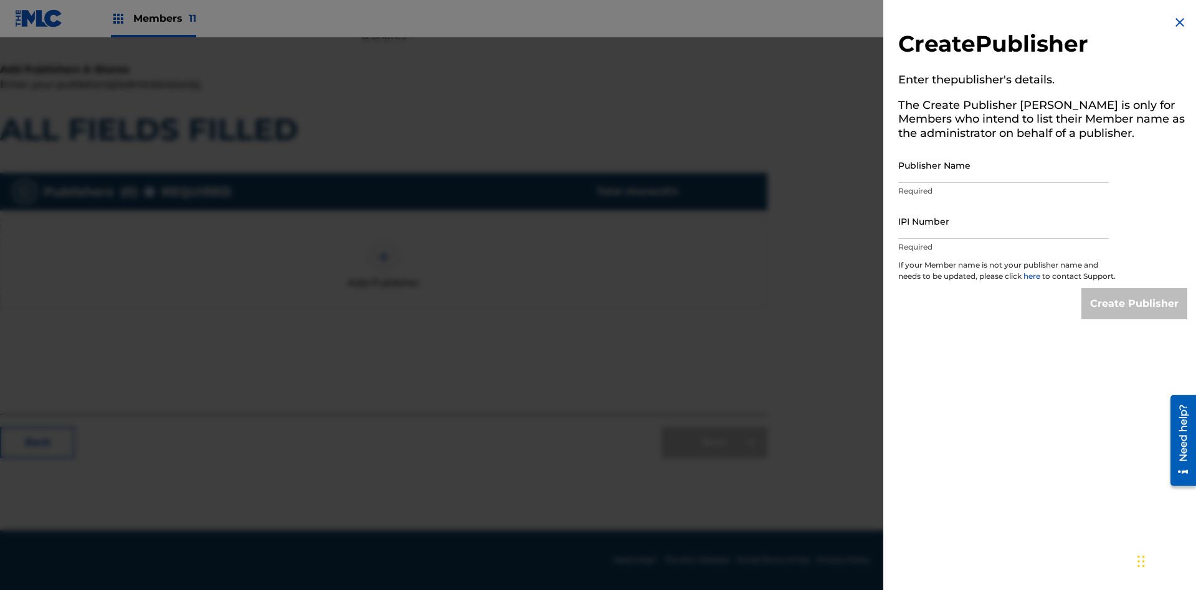
click at [1003, 165] on input "Publisher Name" at bounding box center [1003, 166] width 211 height 36
type input "9lJ24FWV6UyNGJc25qTD"
click at [1003, 221] on input "IPI Number" at bounding box center [1003, 222] width 211 height 36
type input "23310719646"
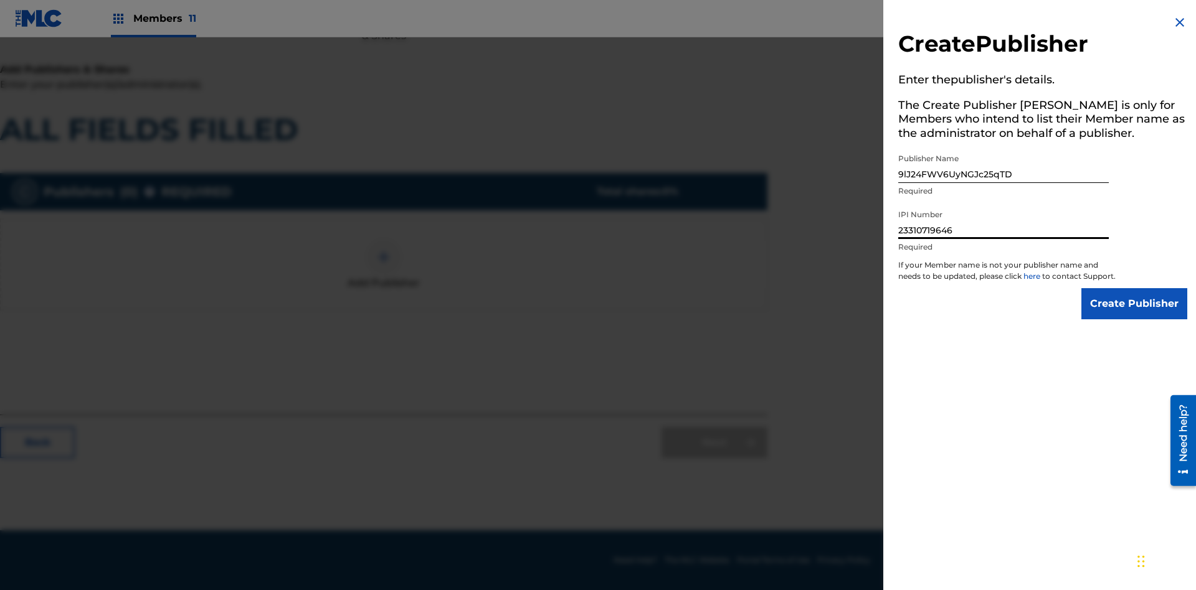
click at [1135, 315] on input "Create Publisher" at bounding box center [1134, 303] width 106 height 31
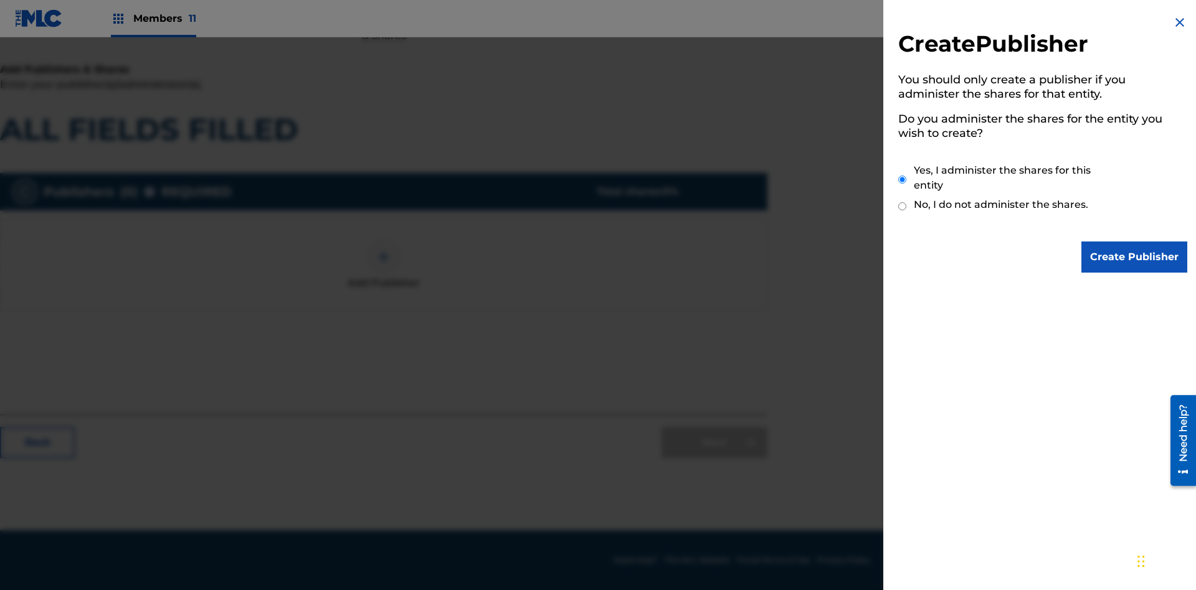
click at [1135, 257] on input "Create Publisher" at bounding box center [1134, 257] width 106 height 31
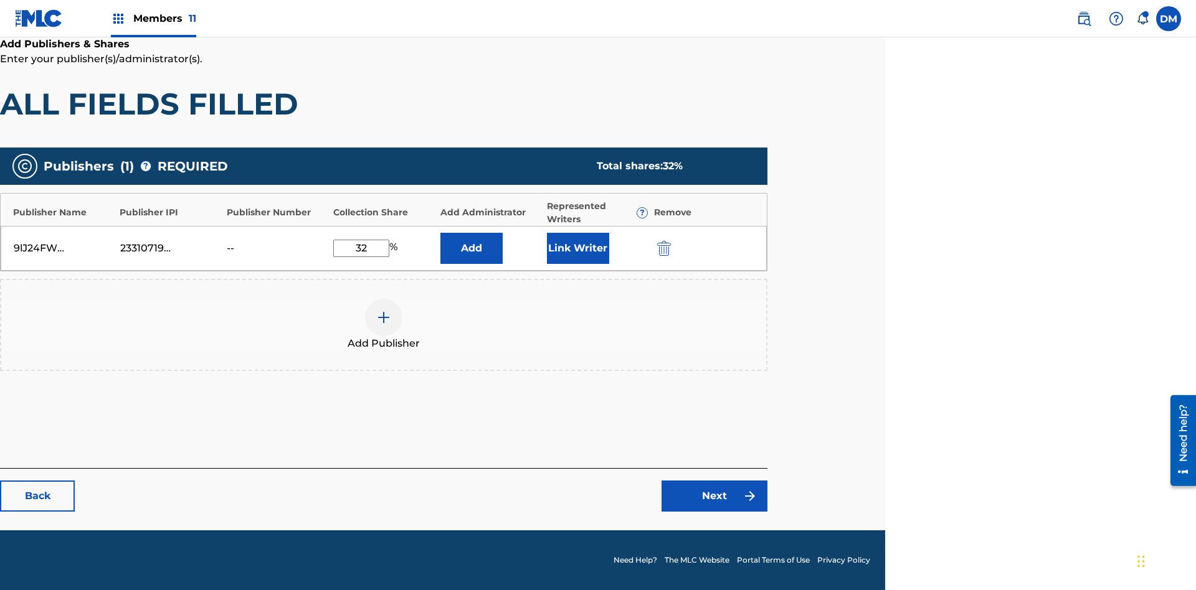
type input "32"
click at [577, 248] on button "Link Writer" at bounding box center [578, 248] width 62 height 31
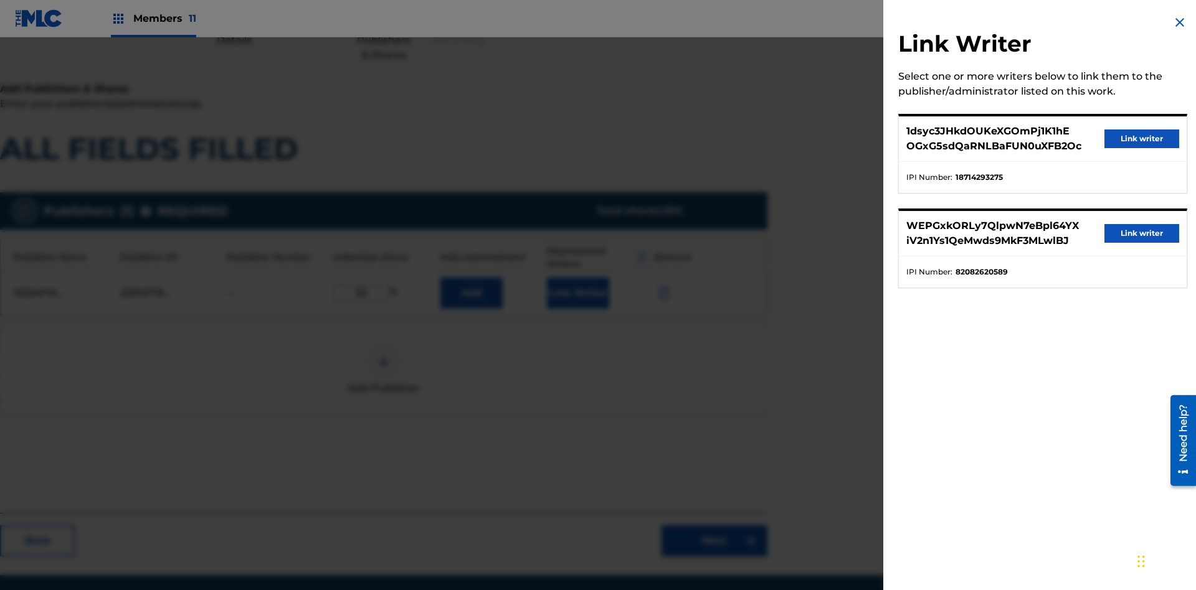
click at [1142, 139] on button "Link writer" at bounding box center [1141, 139] width 75 height 19
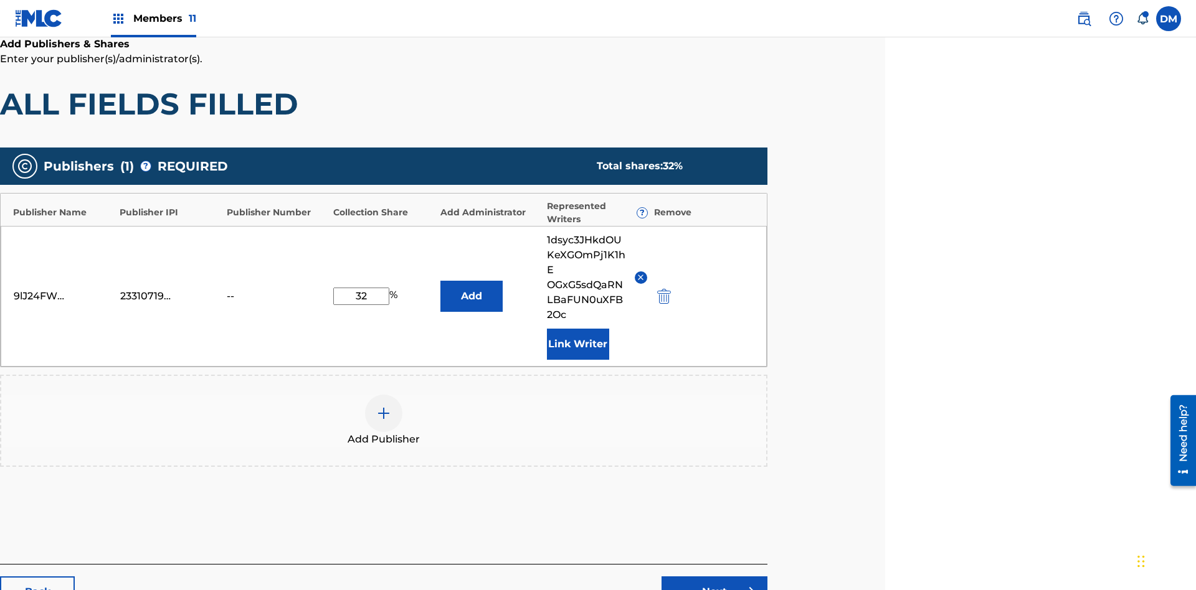
click at [577, 329] on button "Link Writer" at bounding box center [578, 344] width 62 height 31
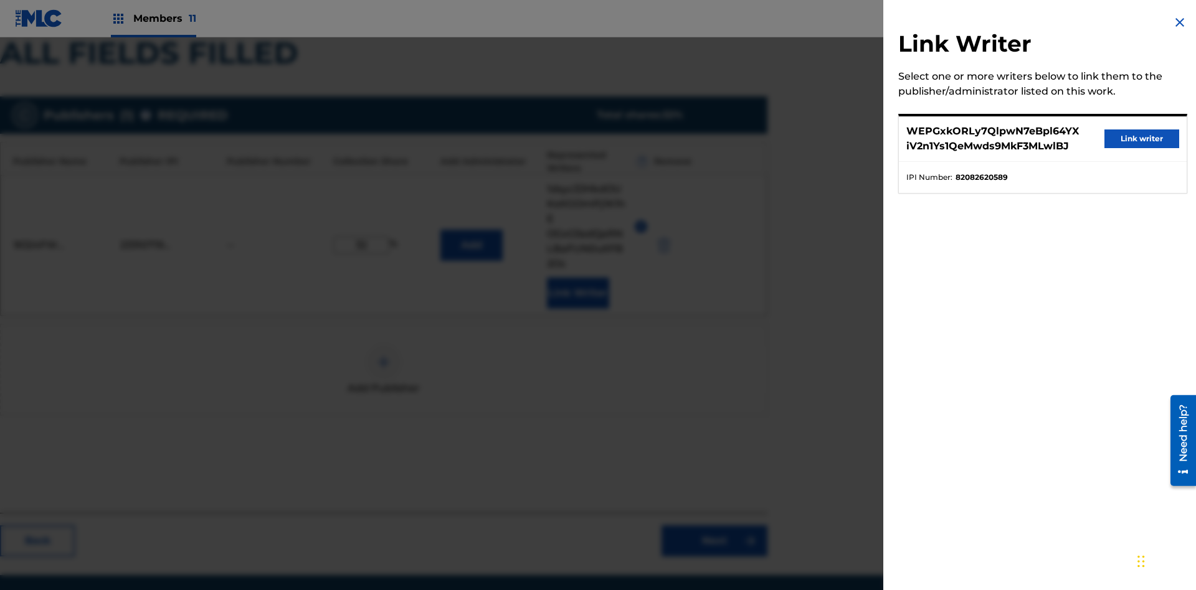
click at [1142, 139] on button "Link writer" at bounding box center [1141, 139] width 75 height 19
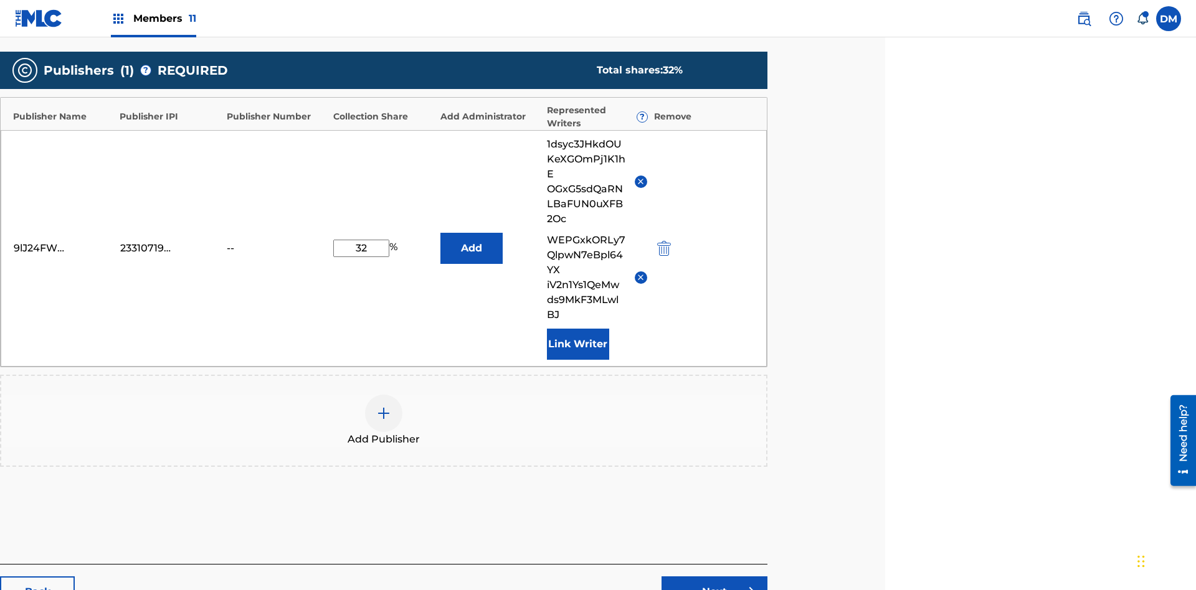
click at [577, 329] on button "Link Writer" at bounding box center [578, 344] width 62 height 31
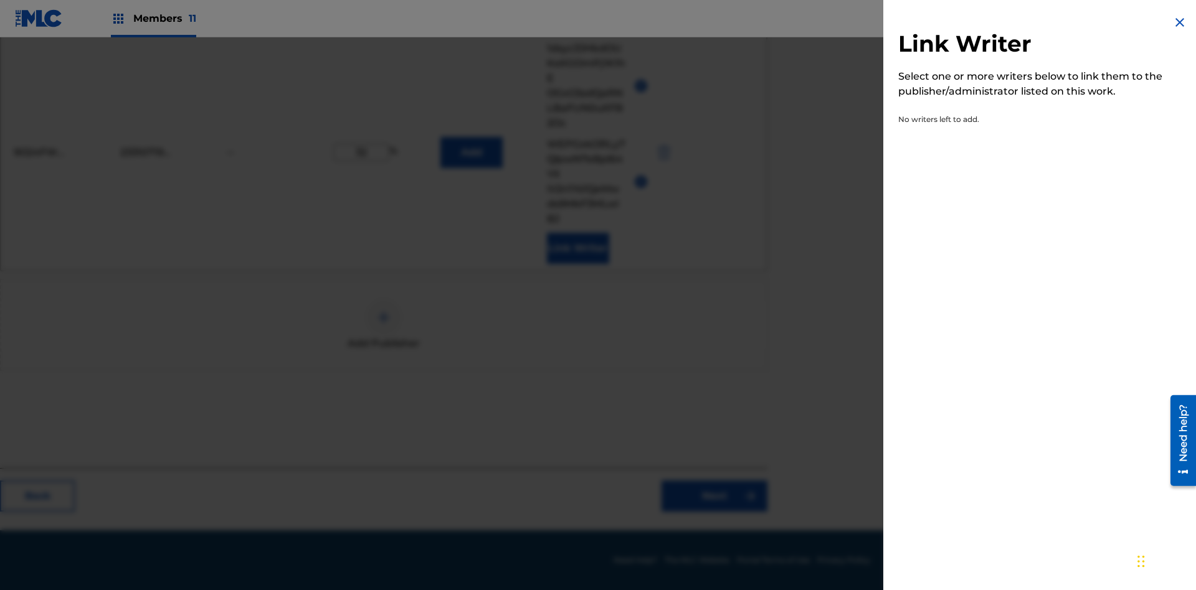
click at [1180, 22] on img at bounding box center [1179, 22] width 15 height 15
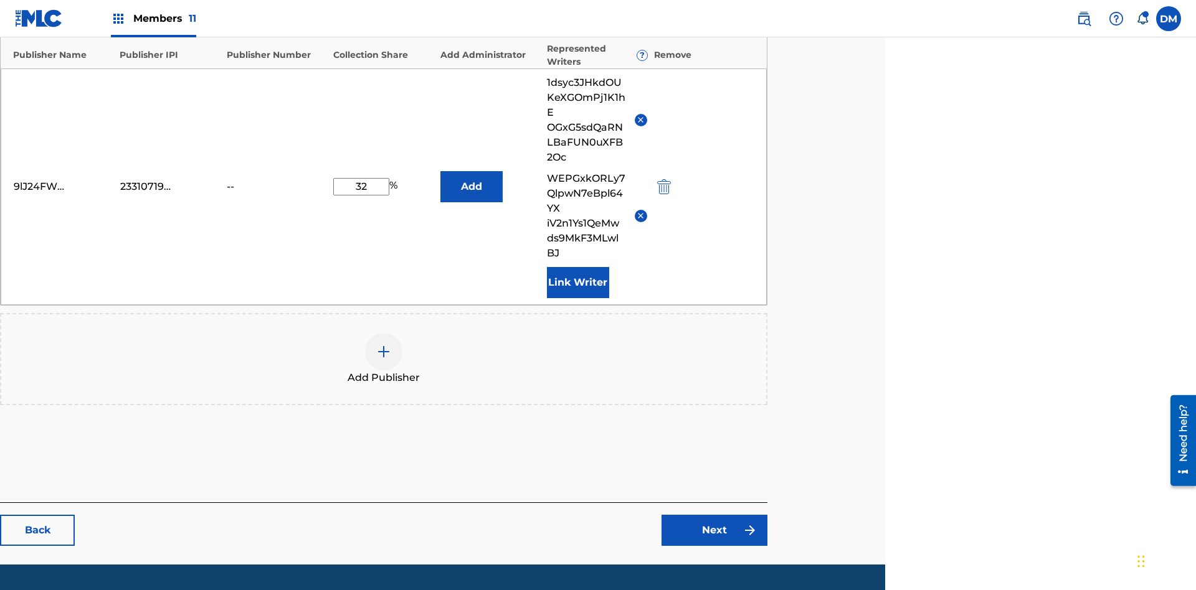
scroll to position [399, 311]
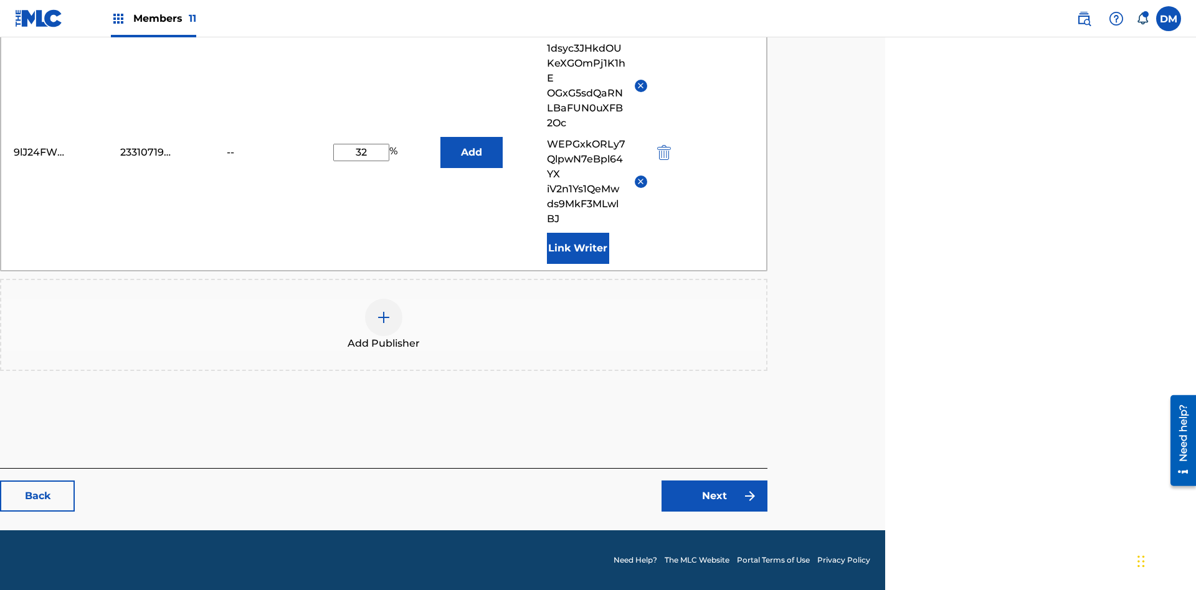
click at [471, 152] on button "Add" at bounding box center [471, 152] width 62 height 31
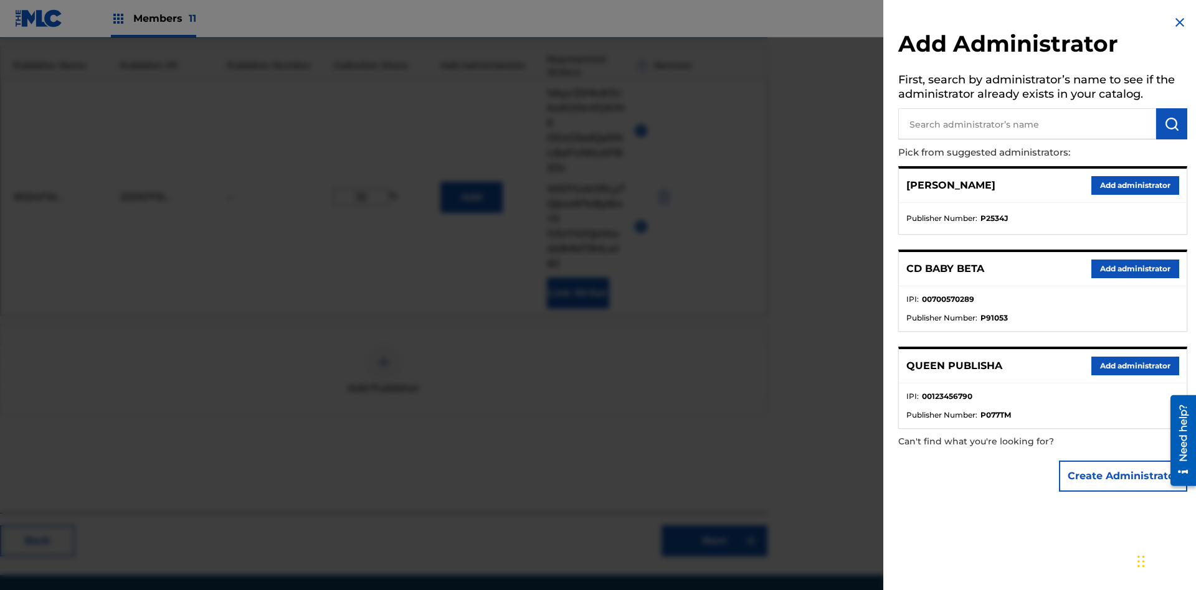
click at [1124, 476] on button "Create Administrator" at bounding box center [1123, 476] width 128 height 31
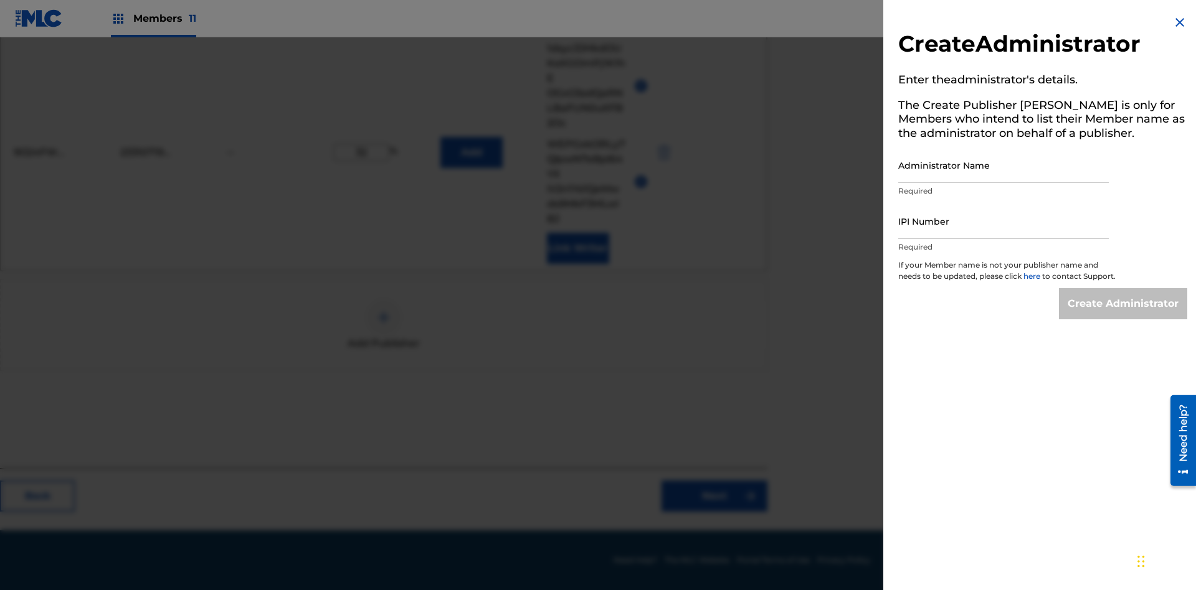
click at [1003, 165] on input "Administrator Name" at bounding box center [1003, 166] width 211 height 36
type input "DXPGid6gaClLraHwsr0A"
click at [1003, 221] on input "IPI Number" at bounding box center [1003, 222] width 211 height 36
type input "43750264197"
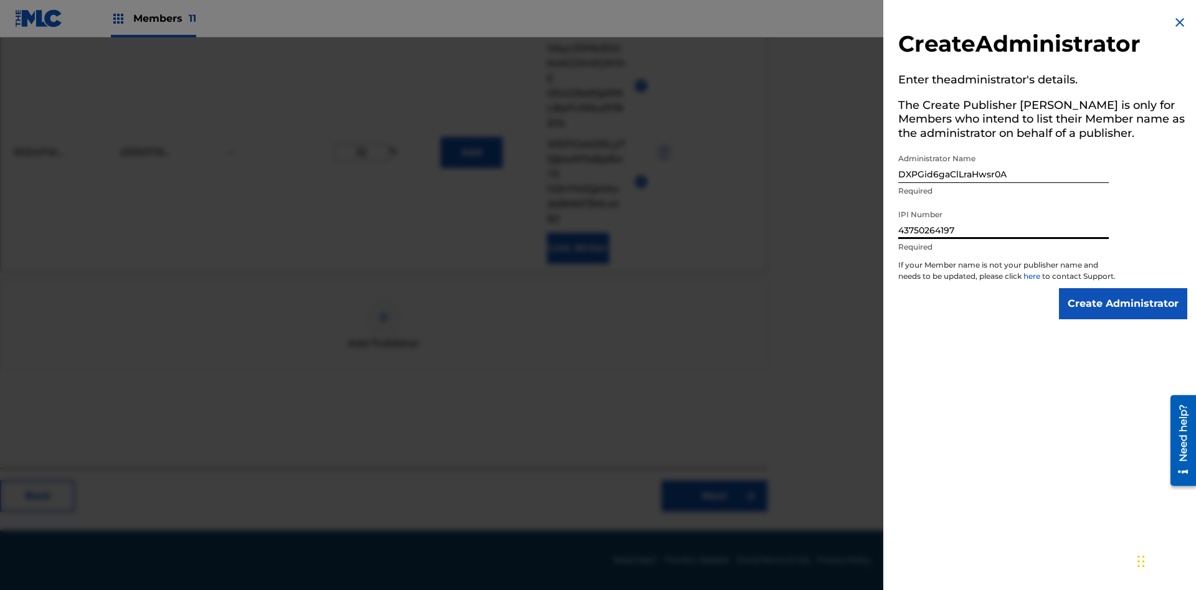
click at [1124, 315] on input "Create Administrator" at bounding box center [1123, 303] width 128 height 31
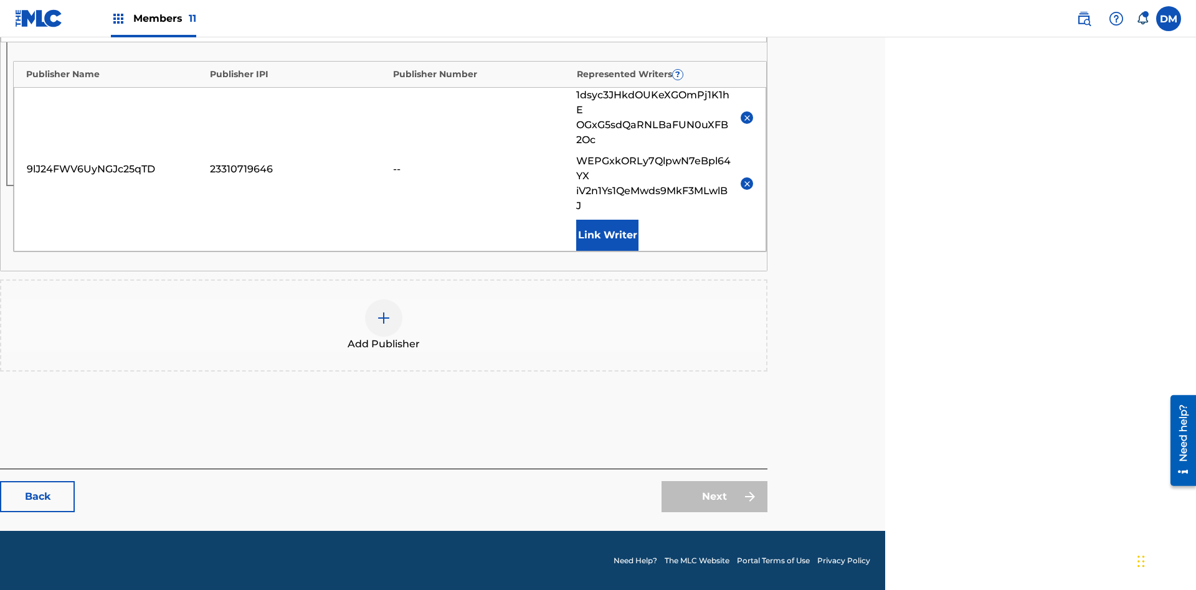
scroll to position [351, 311]
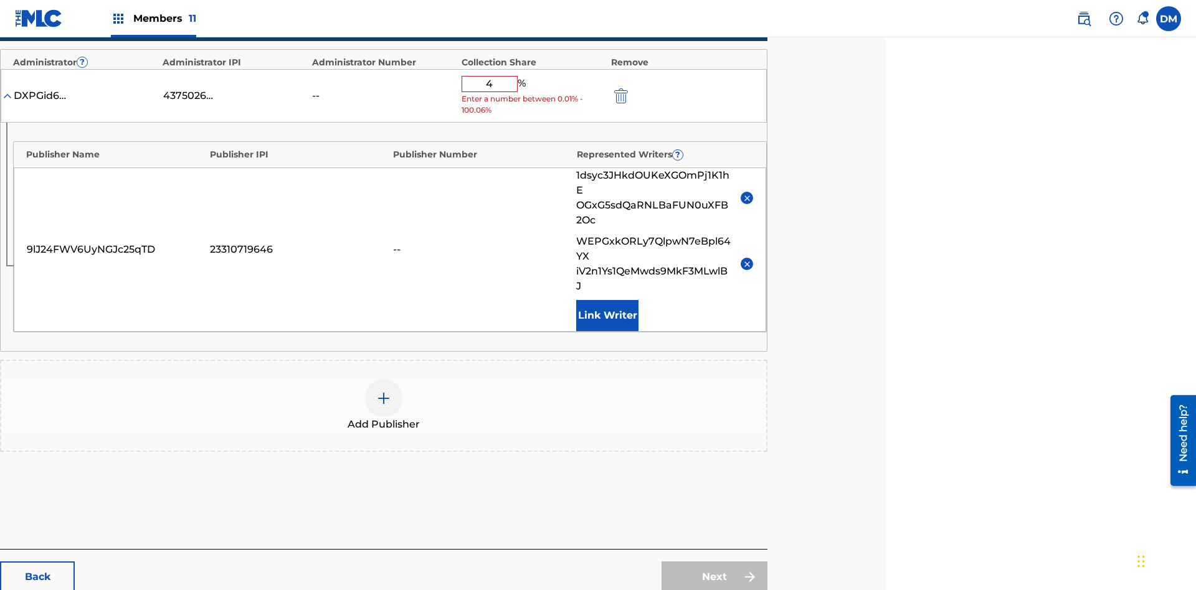
type input "40"
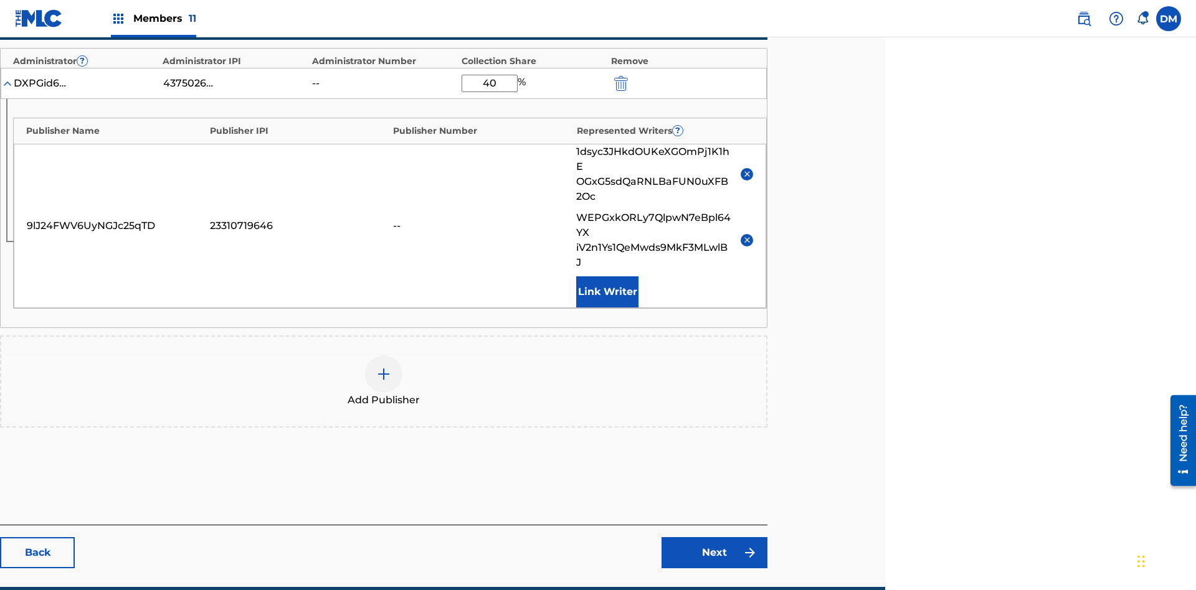
click at [714, 537] on link "Next" at bounding box center [714, 552] width 106 height 31
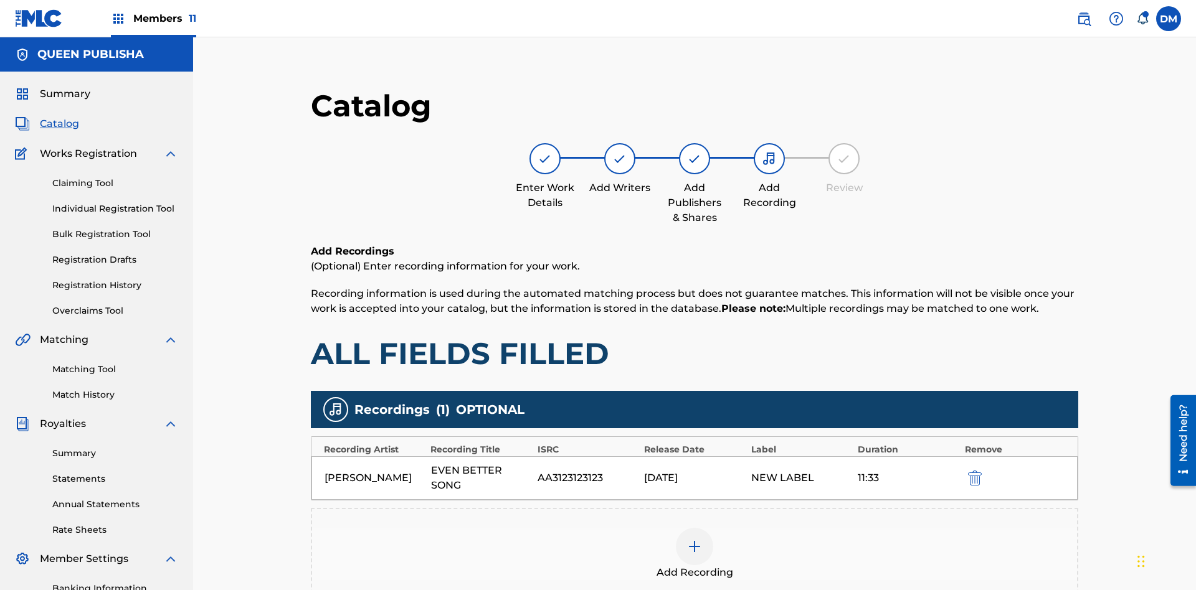
click at [968, 471] on img "submit" at bounding box center [975, 478] width 14 height 15
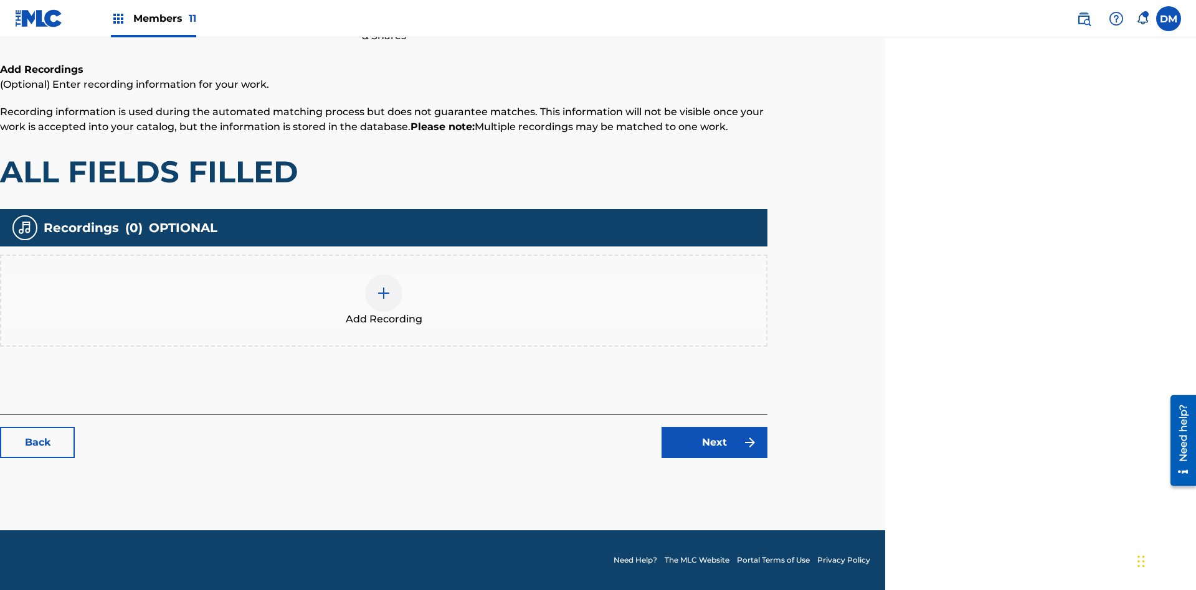
click at [384, 300] on img at bounding box center [383, 293] width 15 height 15
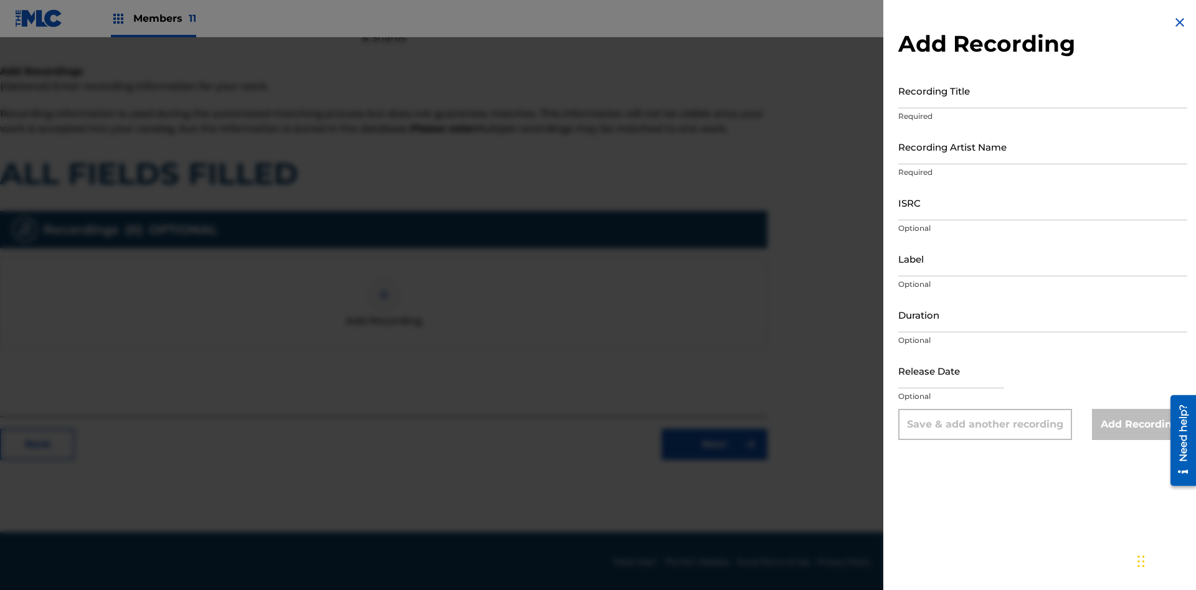
click at [1043, 90] on input "Recording Title" at bounding box center [1042, 91] width 289 height 36
type input "yTkvoZlDE7IWSfH4tSNs80aqT"
click at [1043, 146] on input "Recording Artist Name" at bounding box center [1042, 147] width 289 height 36
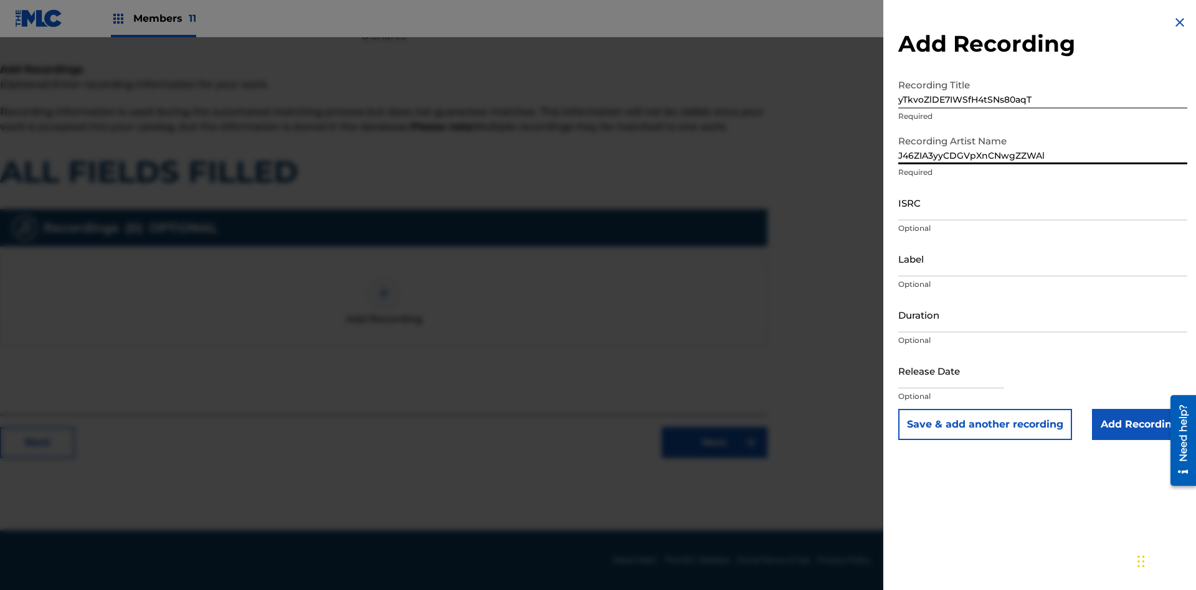
type input "J46ZIA3yyCDGVpXnCNwgZZWAl"
click at [1043, 202] on input "ISRC" at bounding box center [1042, 203] width 289 height 36
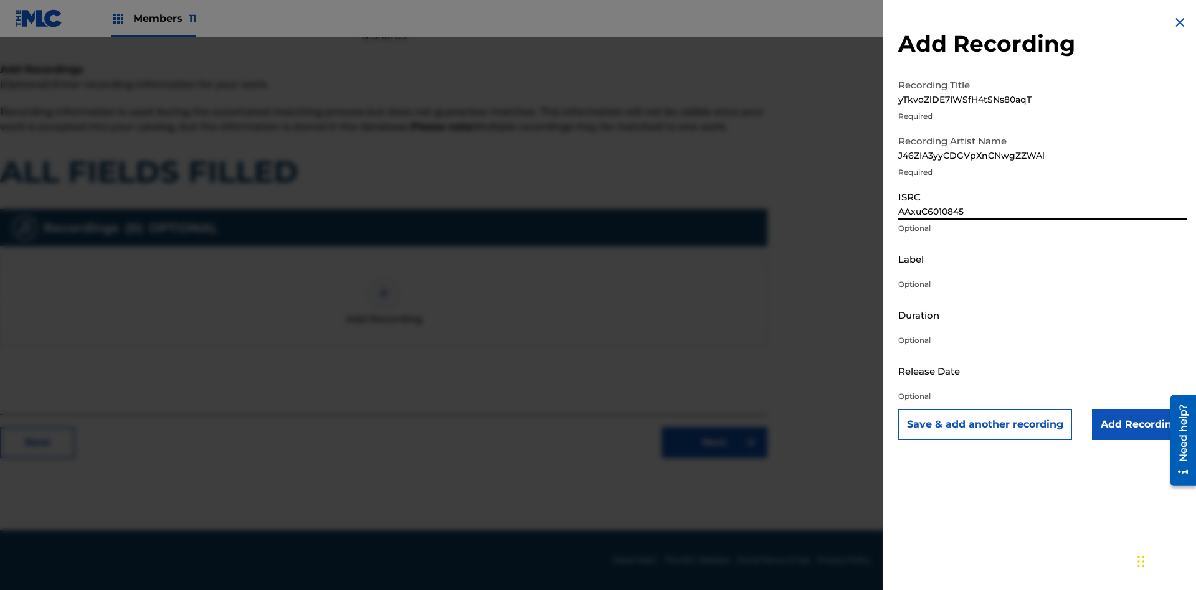
type input "AAxuC6010845"
click at [1043, 258] on input "Label" at bounding box center [1042, 259] width 289 height 36
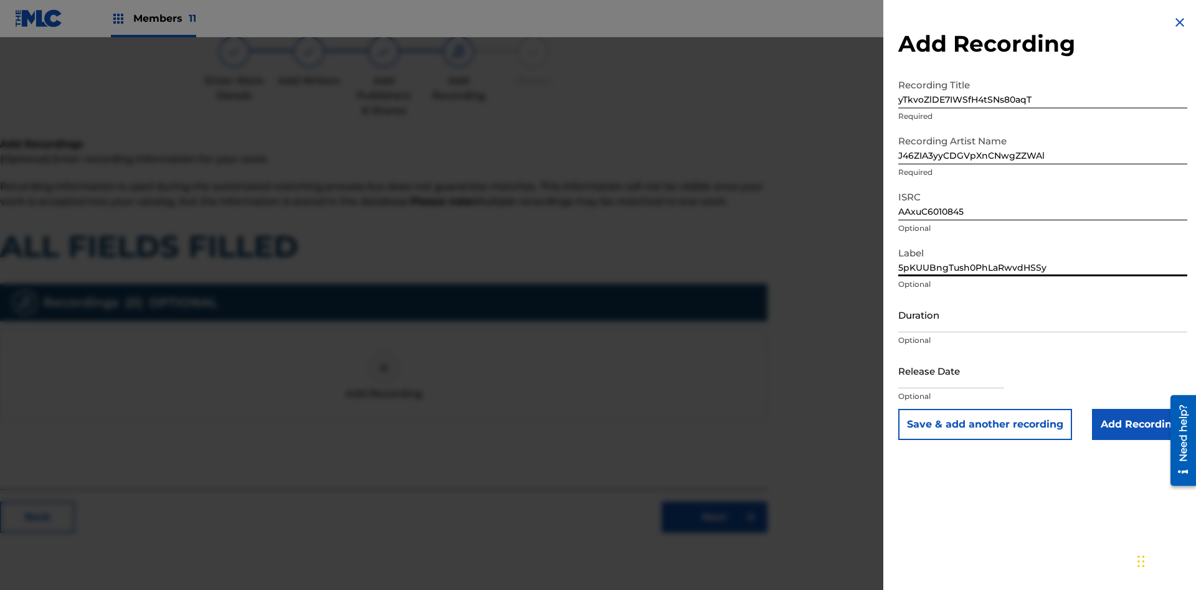
type input "5pKUUBngTush0PhLaRwvdHSSy"
click at [1043, 315] on input "Duration" at bounding box center [1042, 315] width 289 height 36
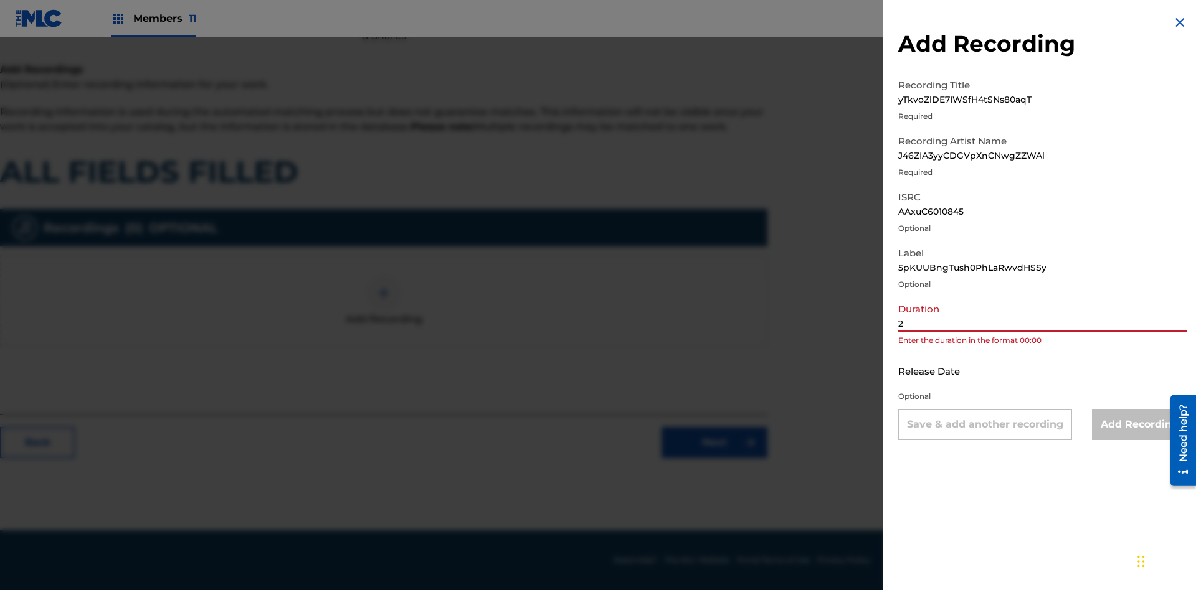
click at [1043, 315] on input "2" at bounding box center [1042, 315] width 289 height 36
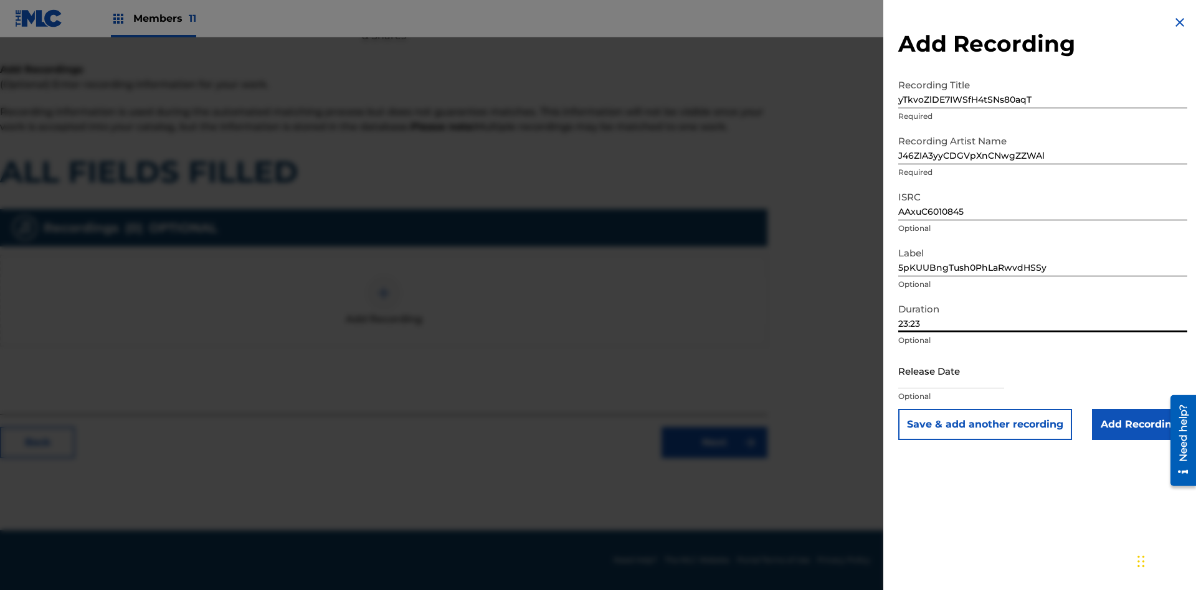
type input "23:23"
click at [961, 372] on input "text" at bounding box center [951, 371] width 106 height 36
select select "7"
select select "2025"
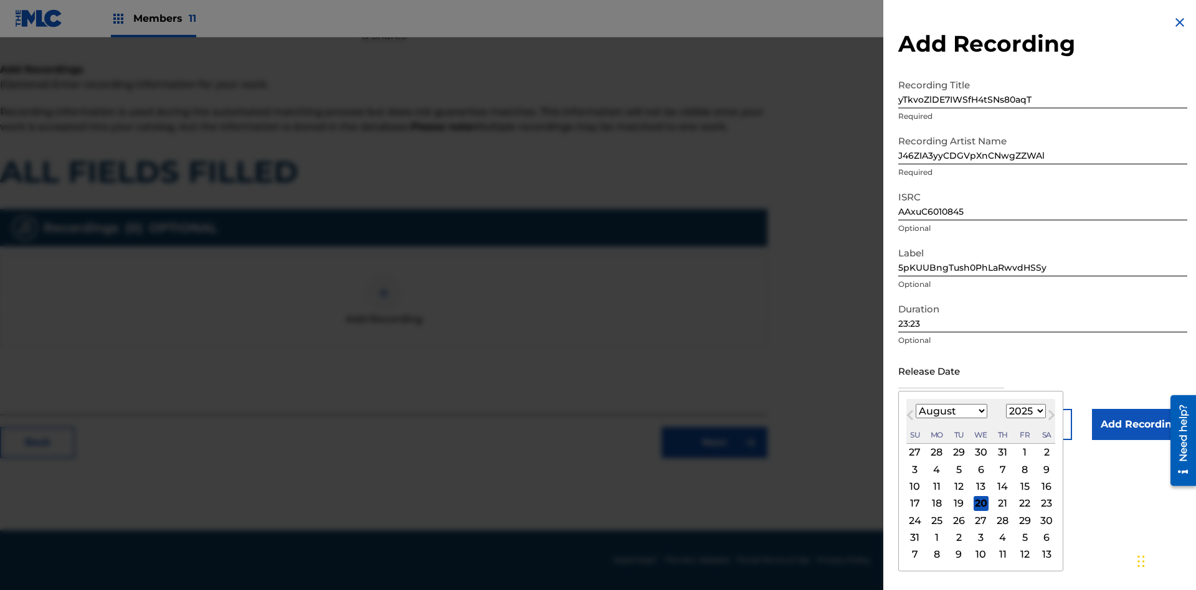
click at [950, 412] on select "January February March April May June July August September October November De…" at bounding box center [952, 411] width 72 height 14
select select "7"
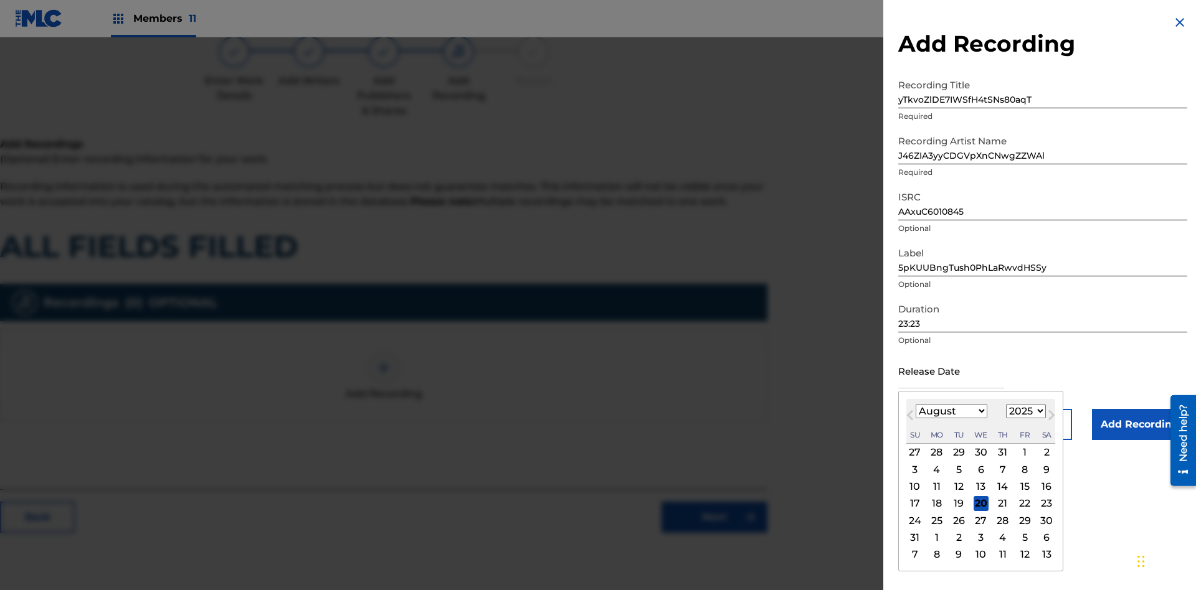
click at [1024, 412] on select "1900 1901 1902 1903 1904 1905 1906 1907 1908 1909 1910 1911 1912 1913 1914 1915…" at bounding box center [1026, 411] width 40 height 14
select select "2025"
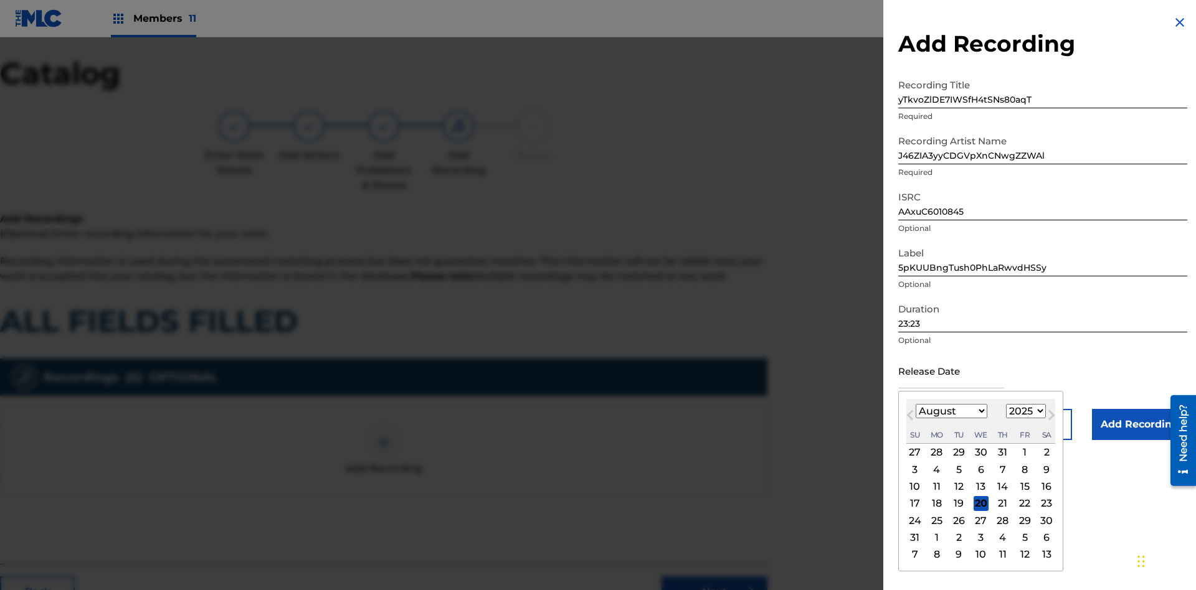
click at [1024, 412] on select "1900 1901 1902 1903 1904 1905 1906 1907 1908 1909 1910 1911 1912 1913 1914 1915…" at bounding box center [1026, 411] width 40 height 14
click at [914, 521] on div "24" at bounding box center [914, 520] width 15 height 15
type input "[DATE]"
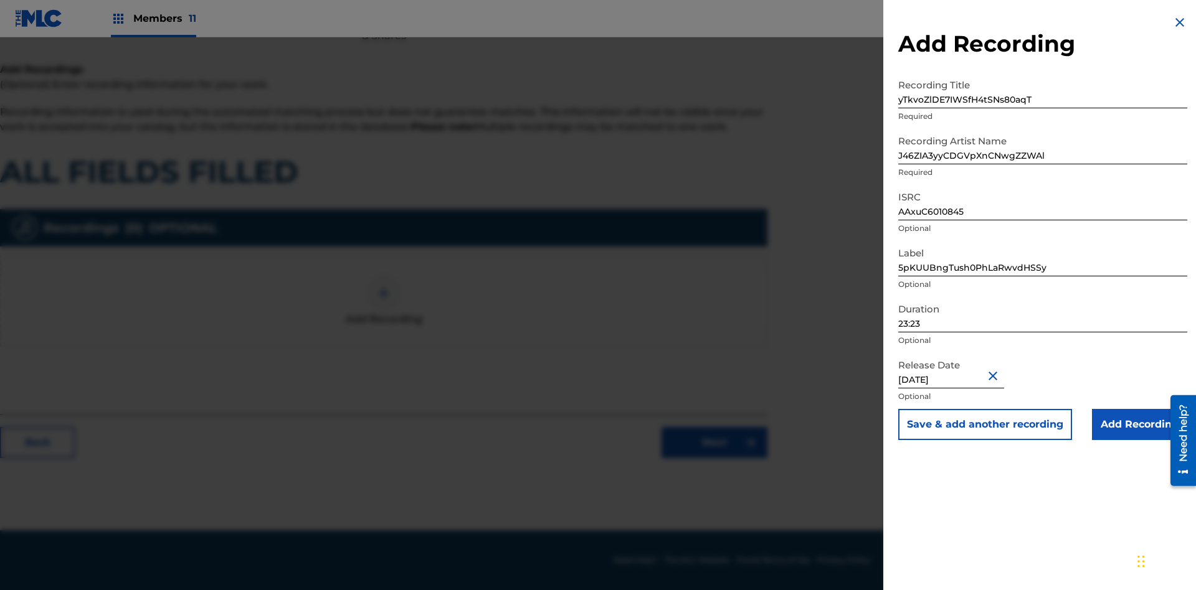
click at [1139, 425] on input "Add Recording" at bounding box center [1139, 424] width 95 height 31
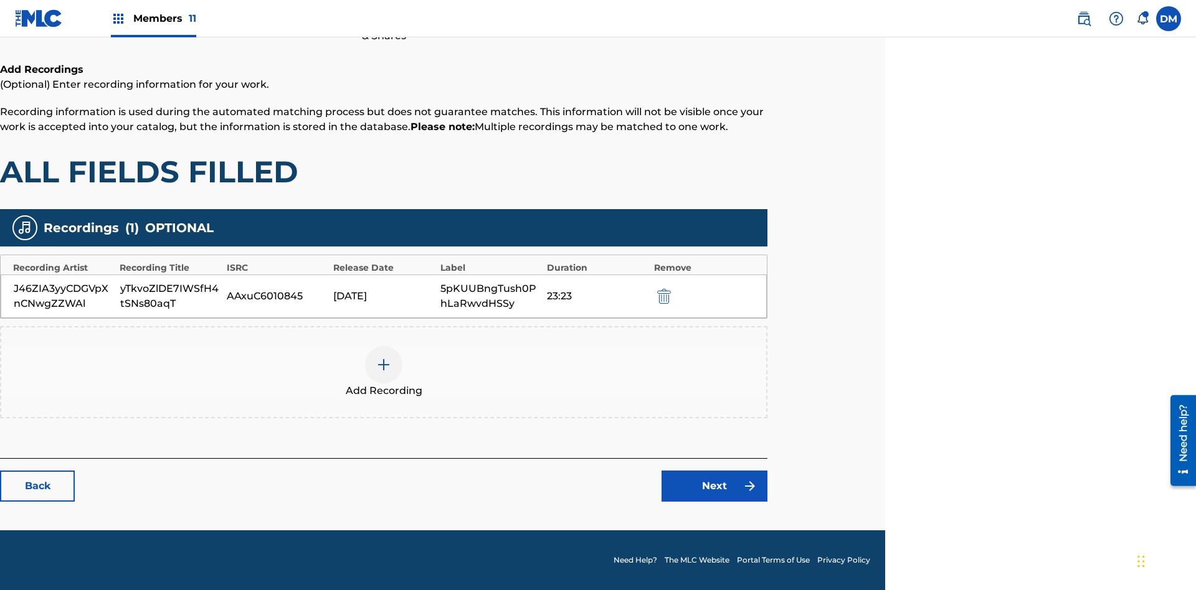
click at [714, 486] on link "Next" at bounding box center [714, 486] width 106 height 31
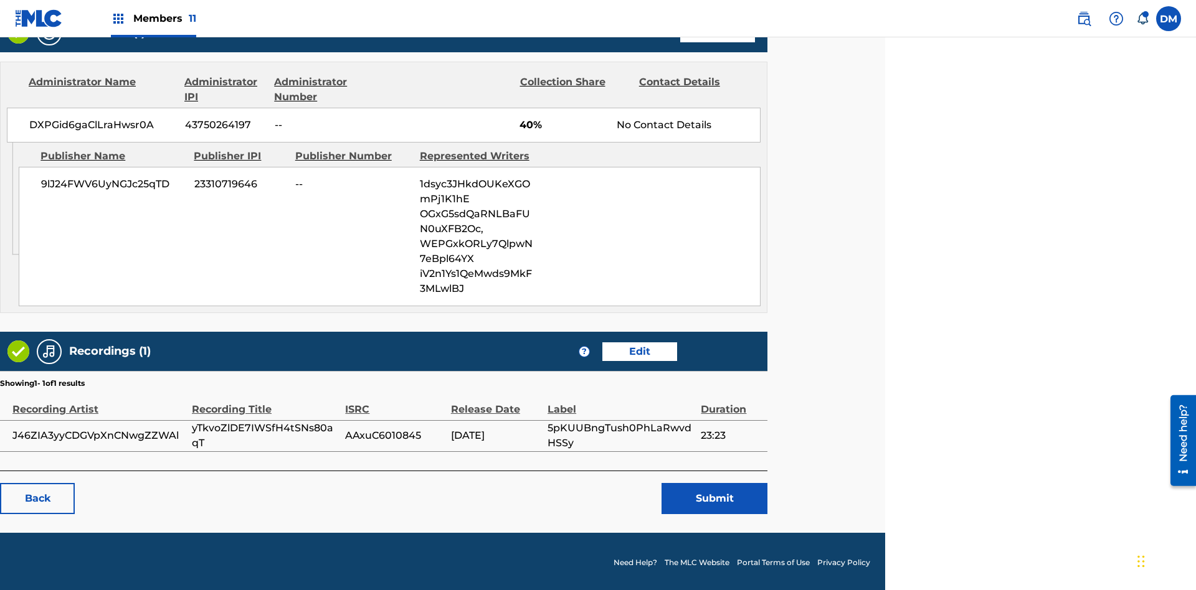
scroll to position [622, 311]
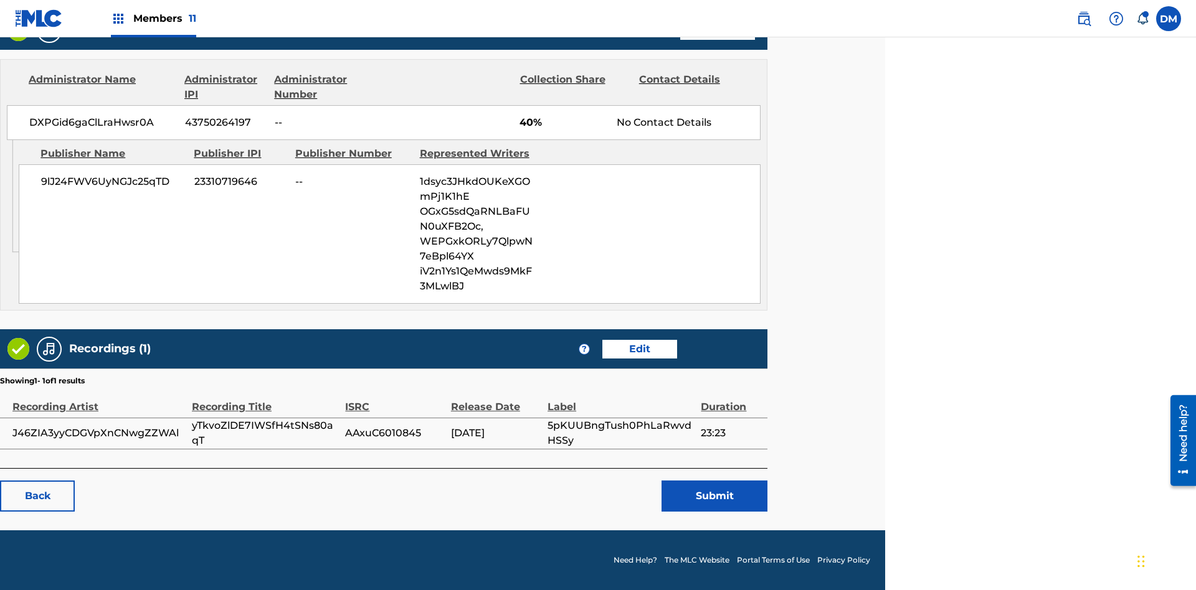
click at [714, 496] on button "Submit" at bounding box center [714, 496] width 106 height 31
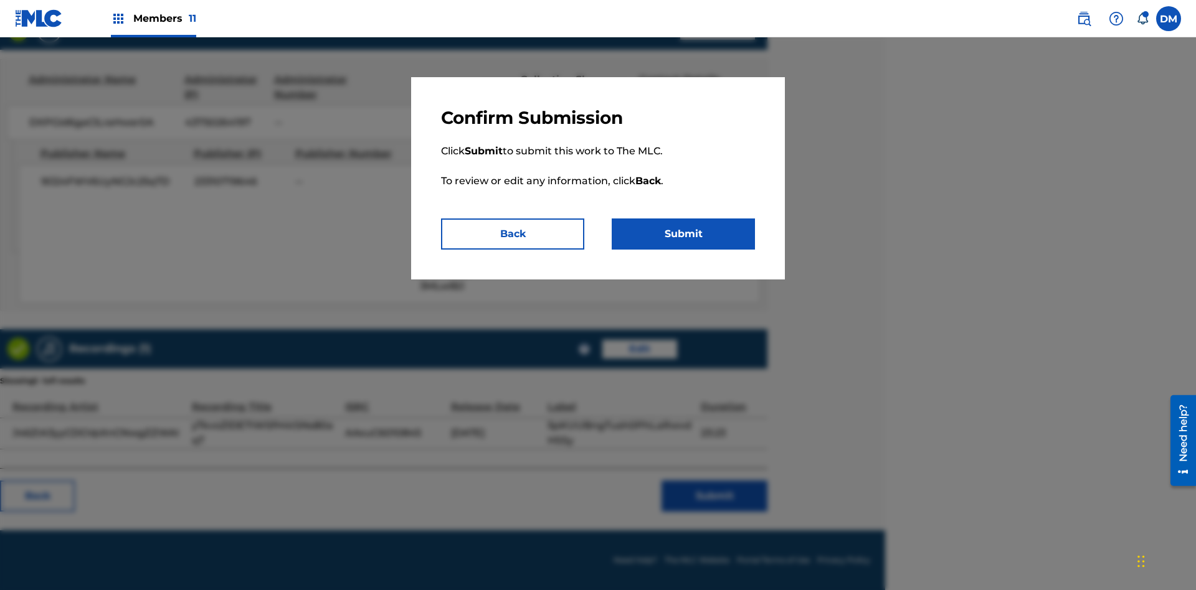
click at [683, 234] on button "Submit" at bounding box center [683, 234] width 143 height 31
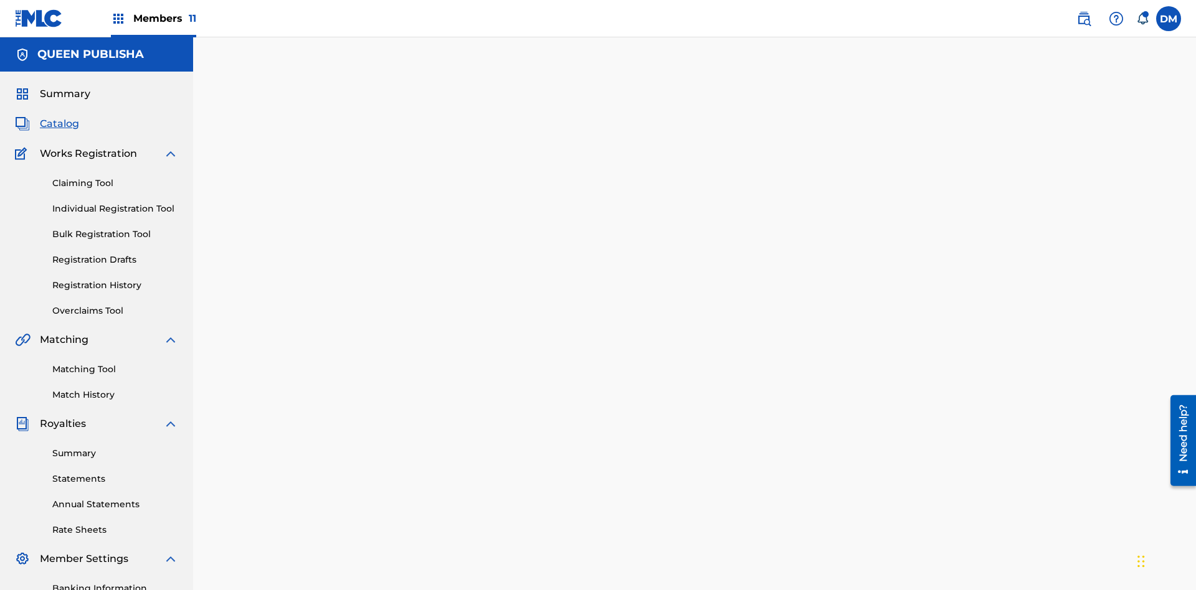
click at [63, 279] on link "Registration History" at bounding box center [115, 285] width 126 height 13
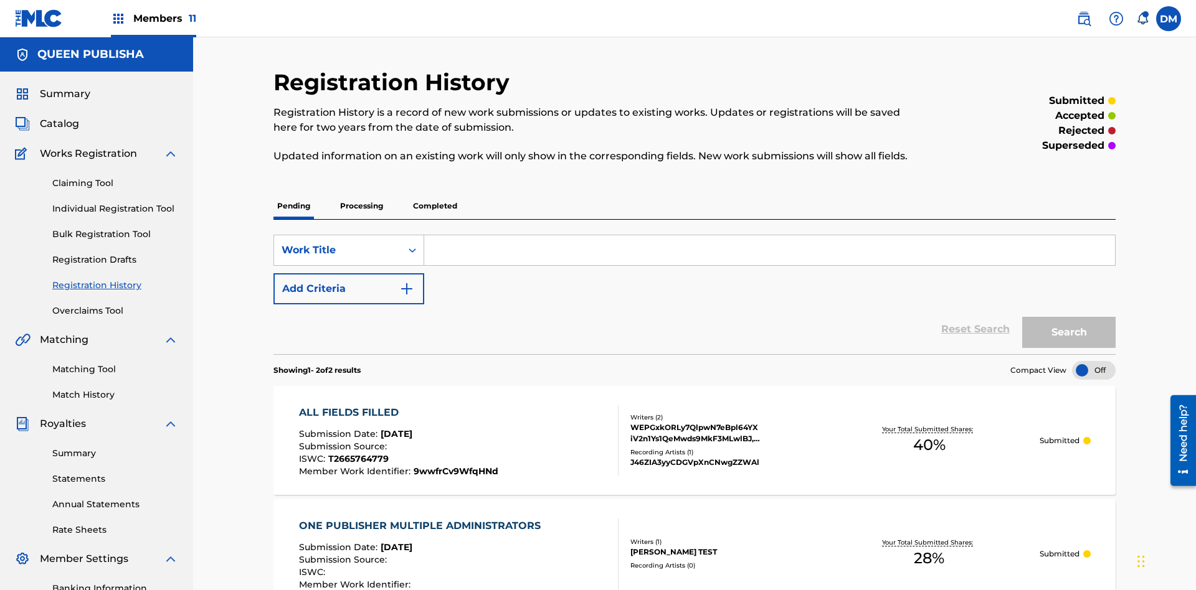
click at [769, 235] on input "Search Form" at bounding box center [769, 250] width 691 height 30
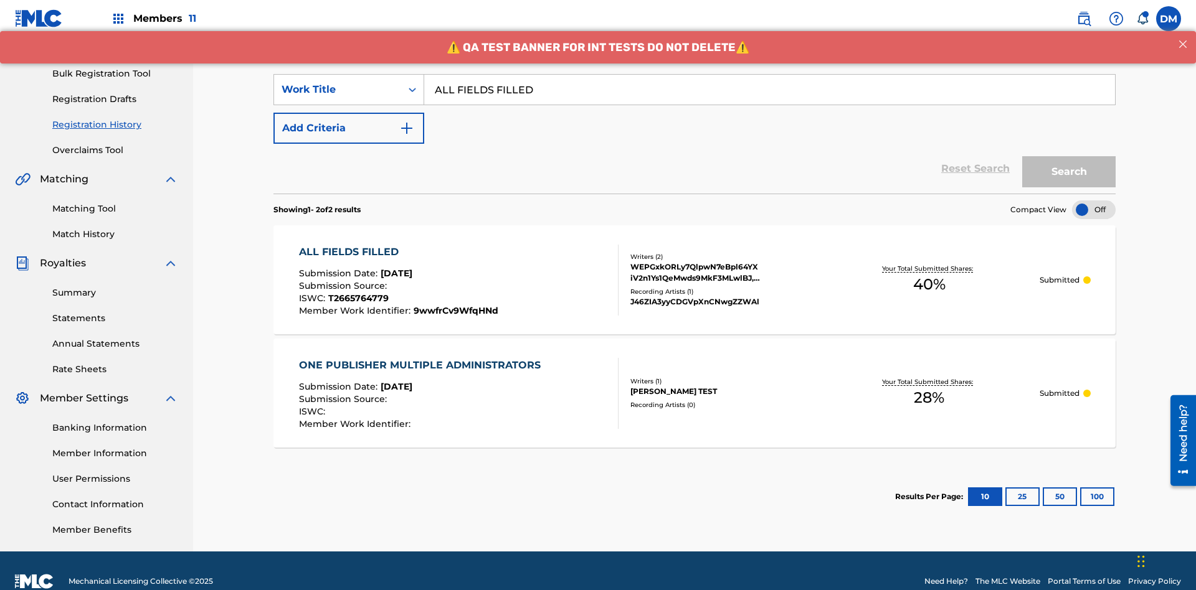
type input "ALL FIELDS FILLED"
click at [1069, 156] on button "Search" at bounding box center [1068, 171] width 93 height 31
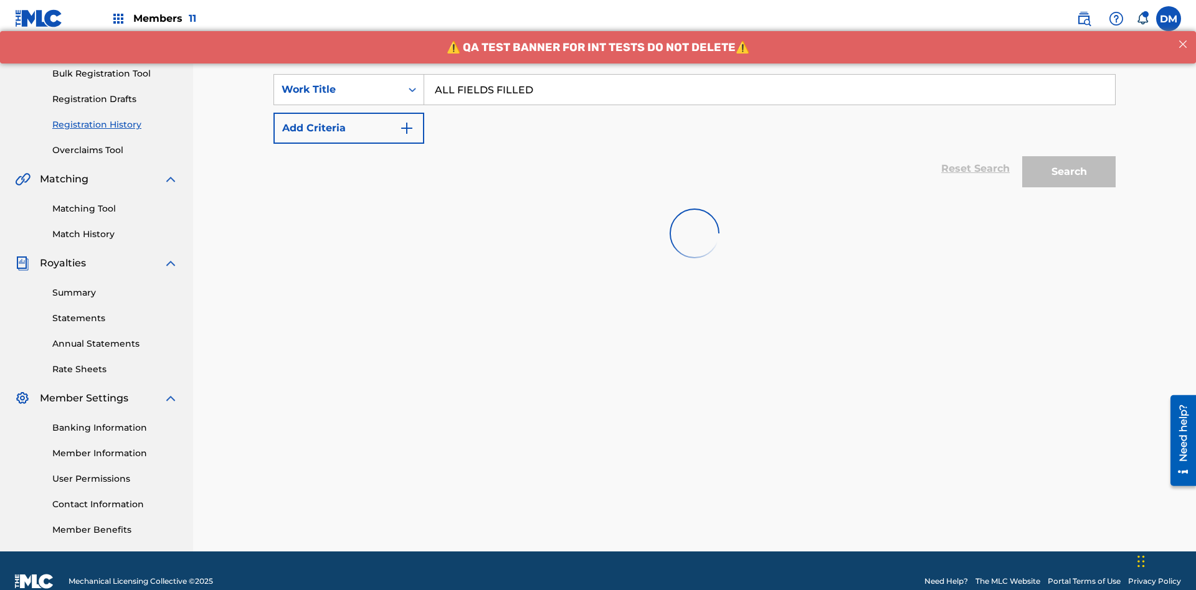
scroll to position [182, 0]
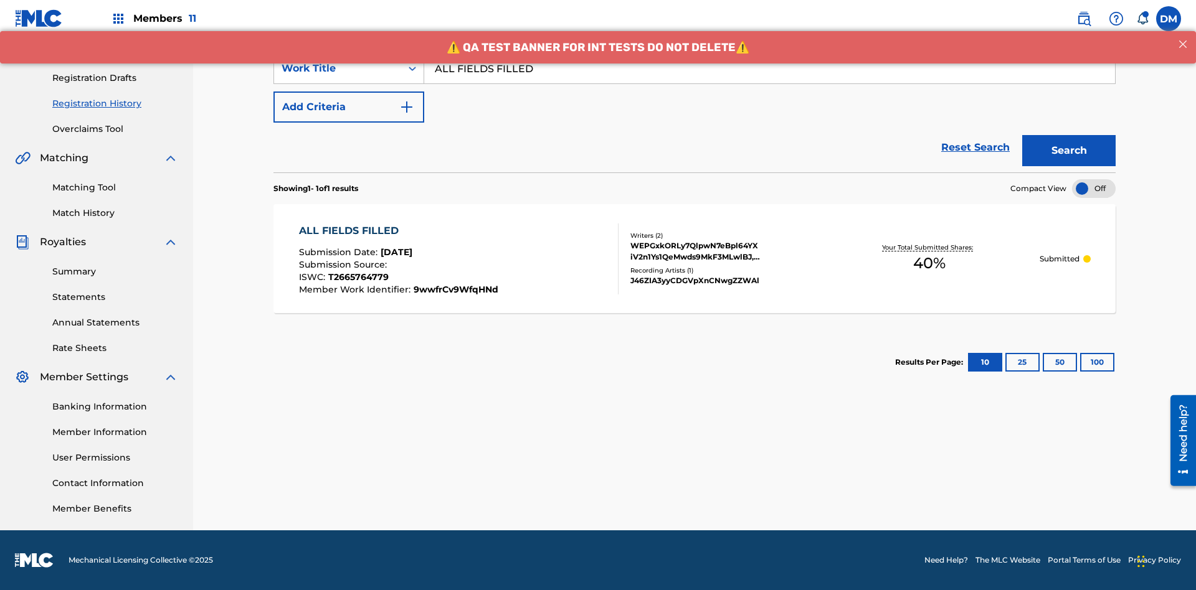
click at [694, 258] on div "WEPGxkORLy7QlpwN7eBpl64YX iV2n1Ys1QeMwds9MkF3MLwlBJ, 1dsyc3JHkdOUKeXGOmPj1K1hE …" at bounding box center [724, 251] width 188 height 22
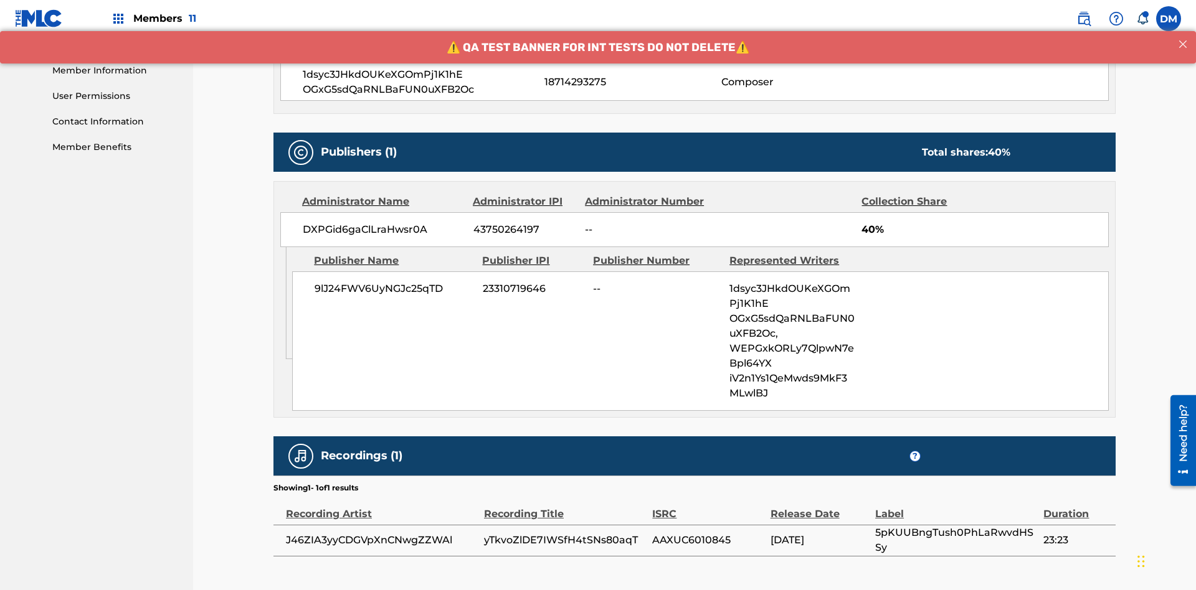
scroll to position [620, 0]
